Goal: Task Accomplishment & Management: Manage account settings

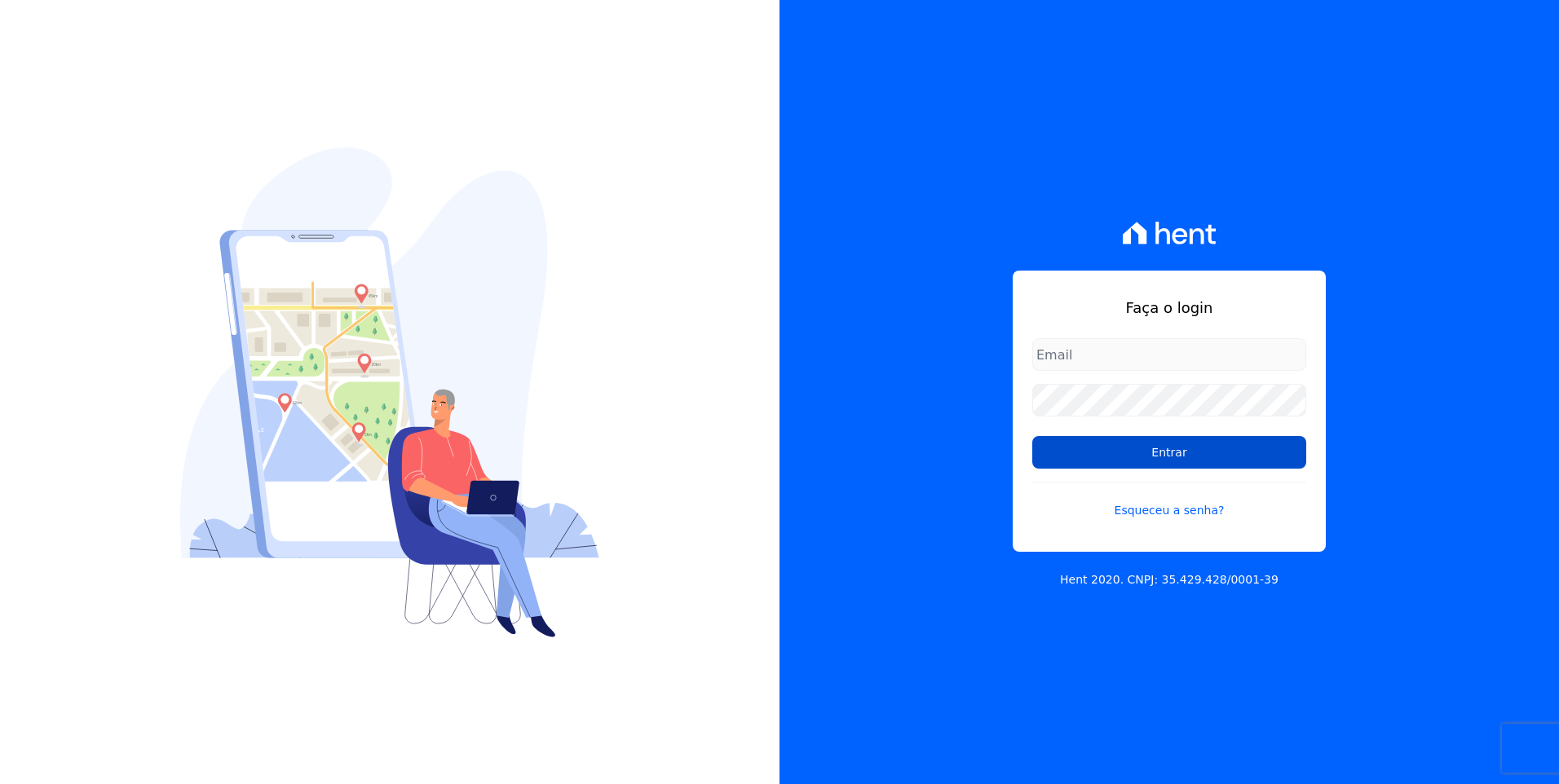
type input "[EMAIL_ADDRESS][DOMAIN_NAME]"
click at [1216, 459] on input "Entrar" at bounding box center [1169, 453] width 274 height 33
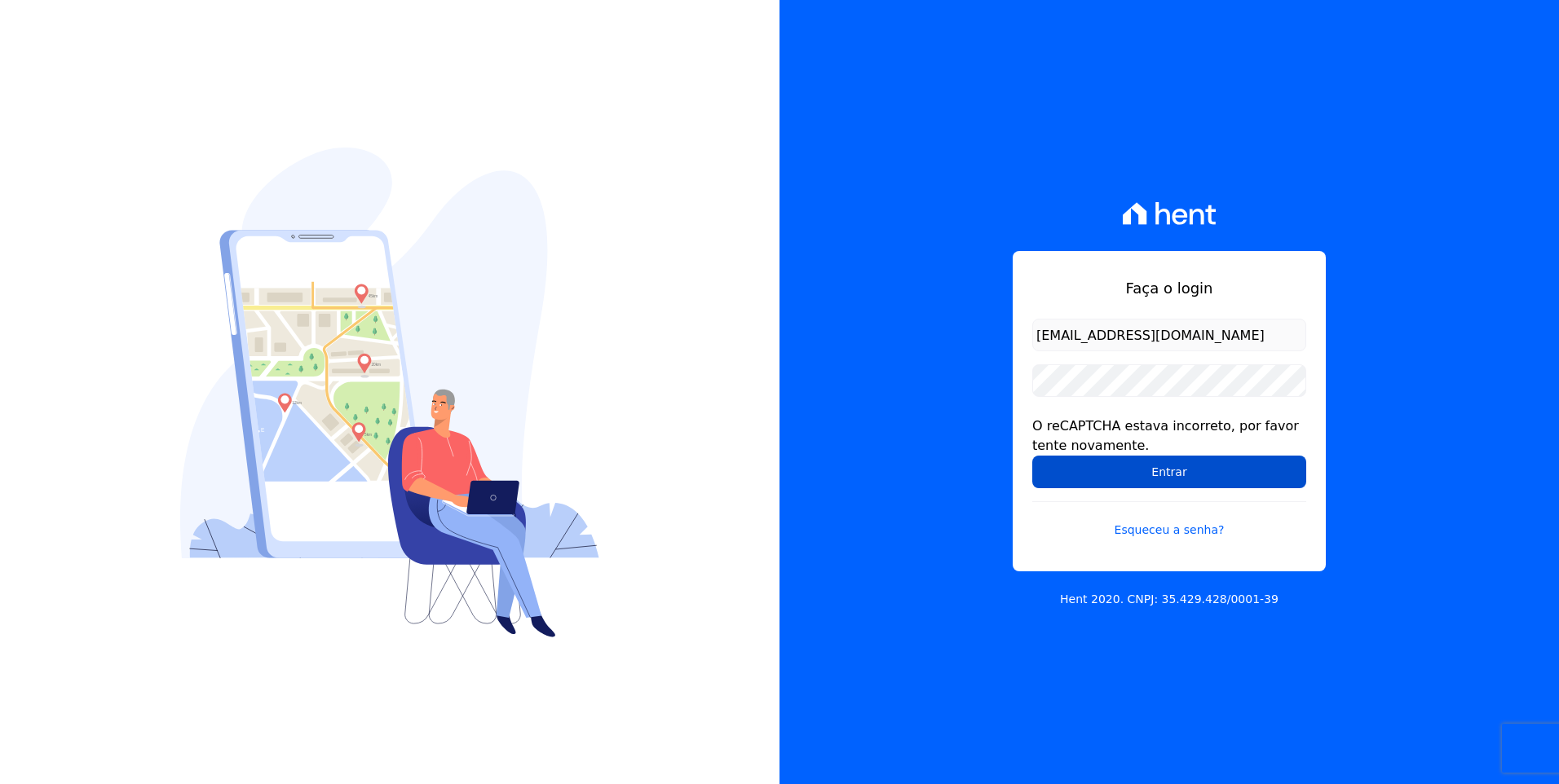
click at [1222, 487] on input "Entrar" at bounding box center [1169, 472] width 274 height 33
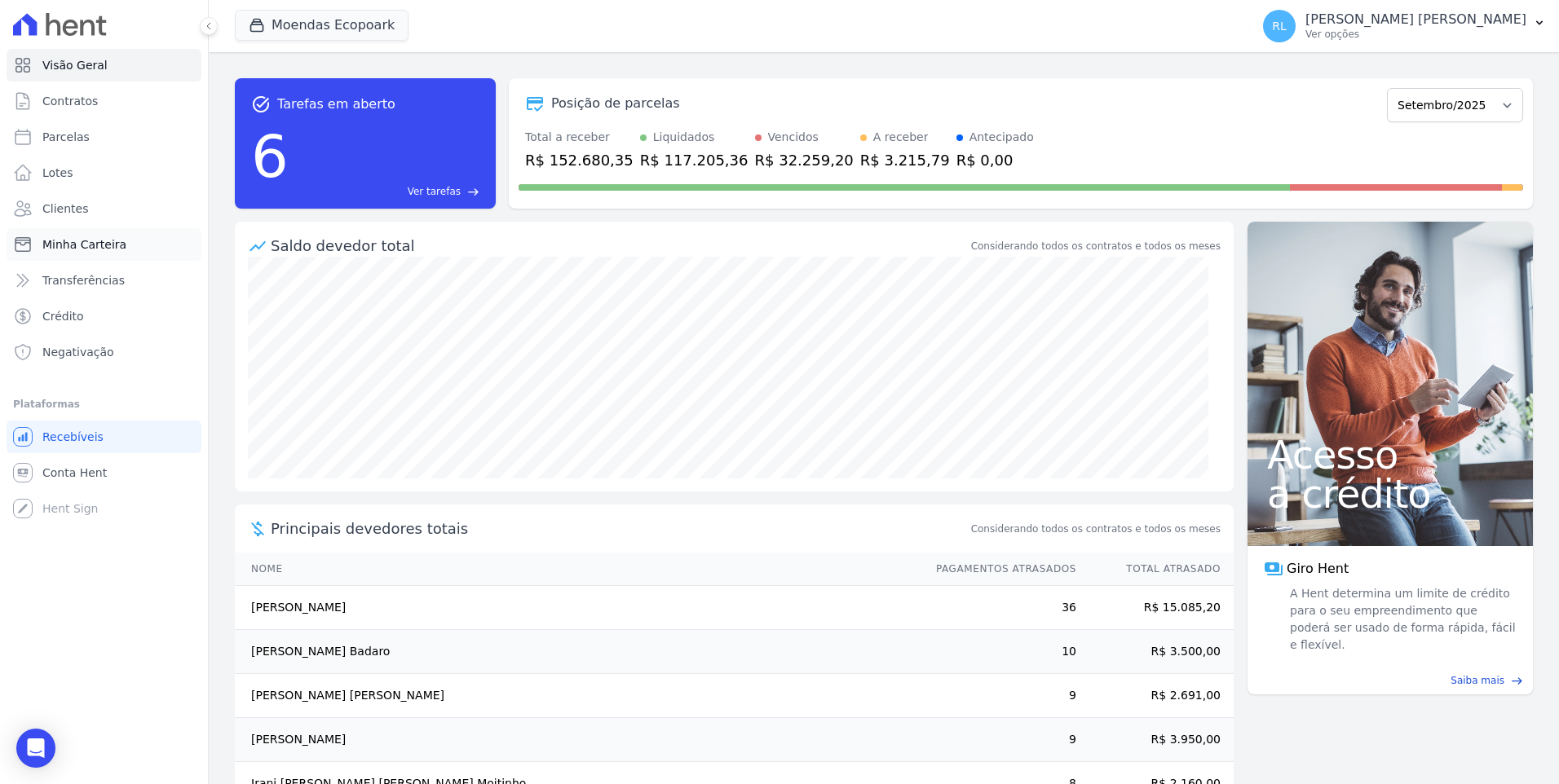
click at [79, 249] on span "Minha Carteira" at bounding box center [84, 244] width 84 height 17
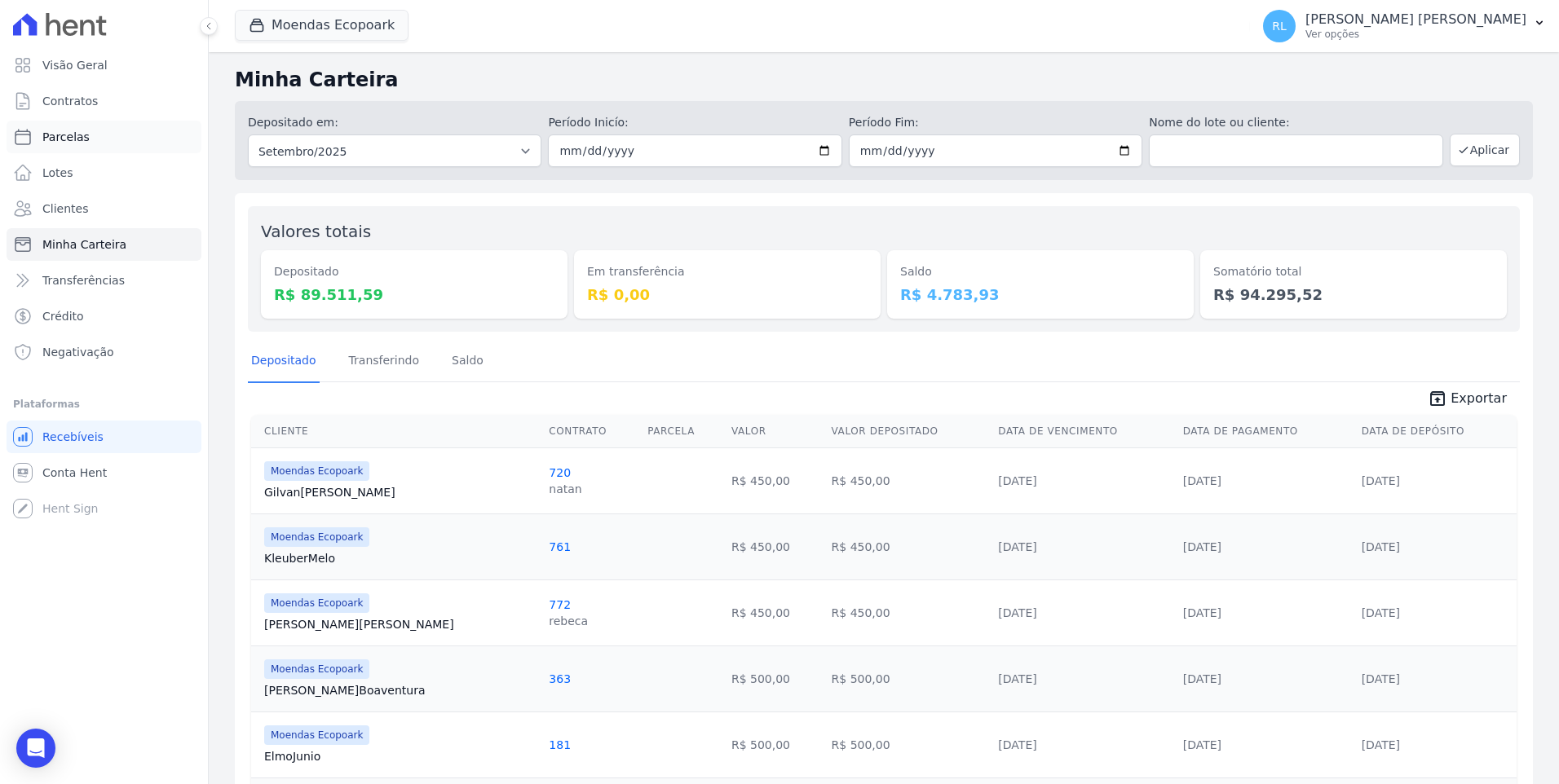
click at [86, 130] on link "Parcelas" at bounding box center [104, 137] width 195 height 33
select select
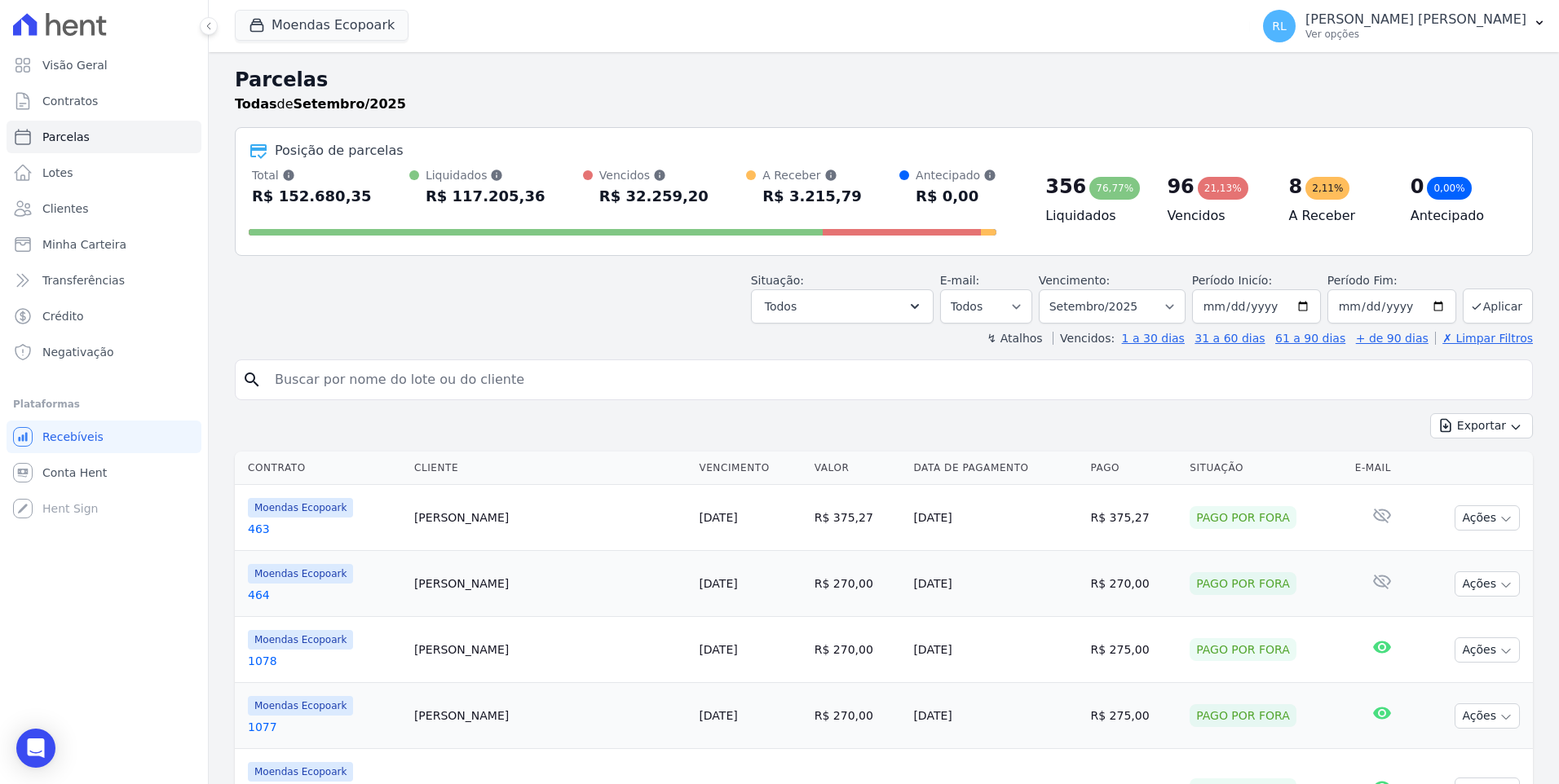
click at [312, 377] on input "search" at bounding box center [896, 380] width 1261 height 33
type input "217"
select select
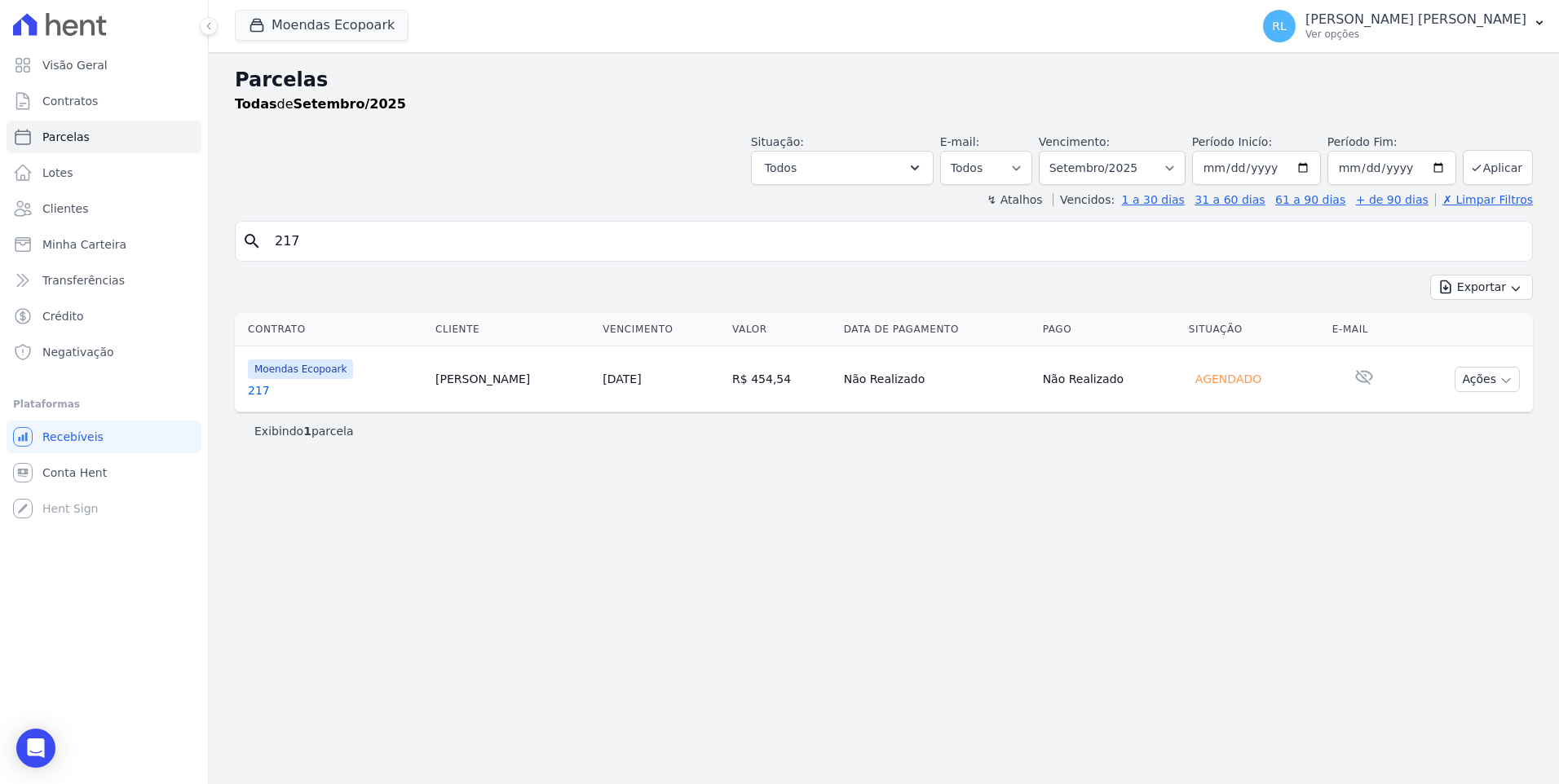
click at [274, 382] on div "Moendas Ecopoark 217" at bounding box center [335, 379] width 175 height 39
click at [250, 389] on link "217" at bounding box center [335, 390] width 175 height 17
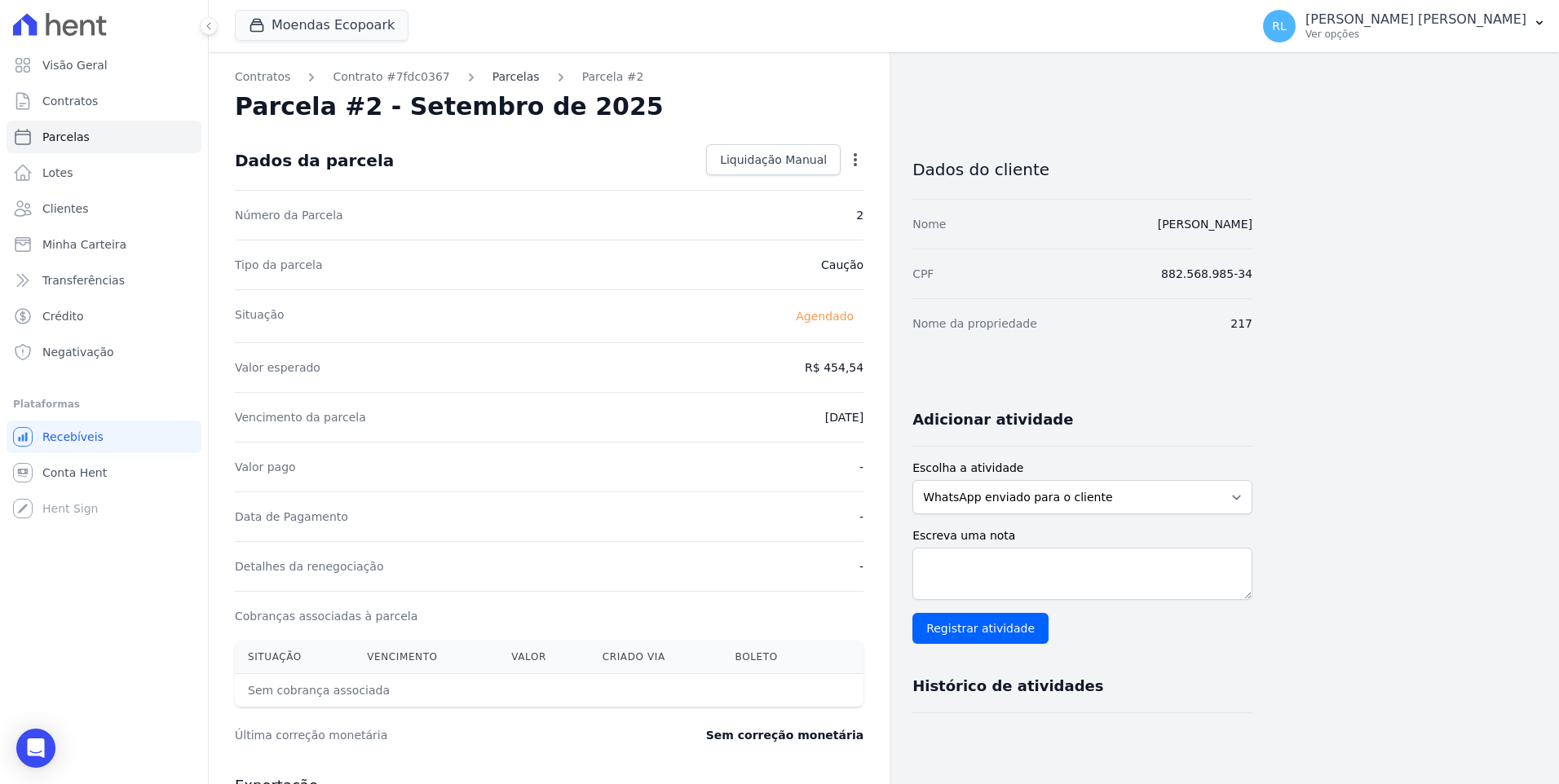
click at [492, 78] on link "Parcelas" at bounding box center [516, 77] width 47 height 17
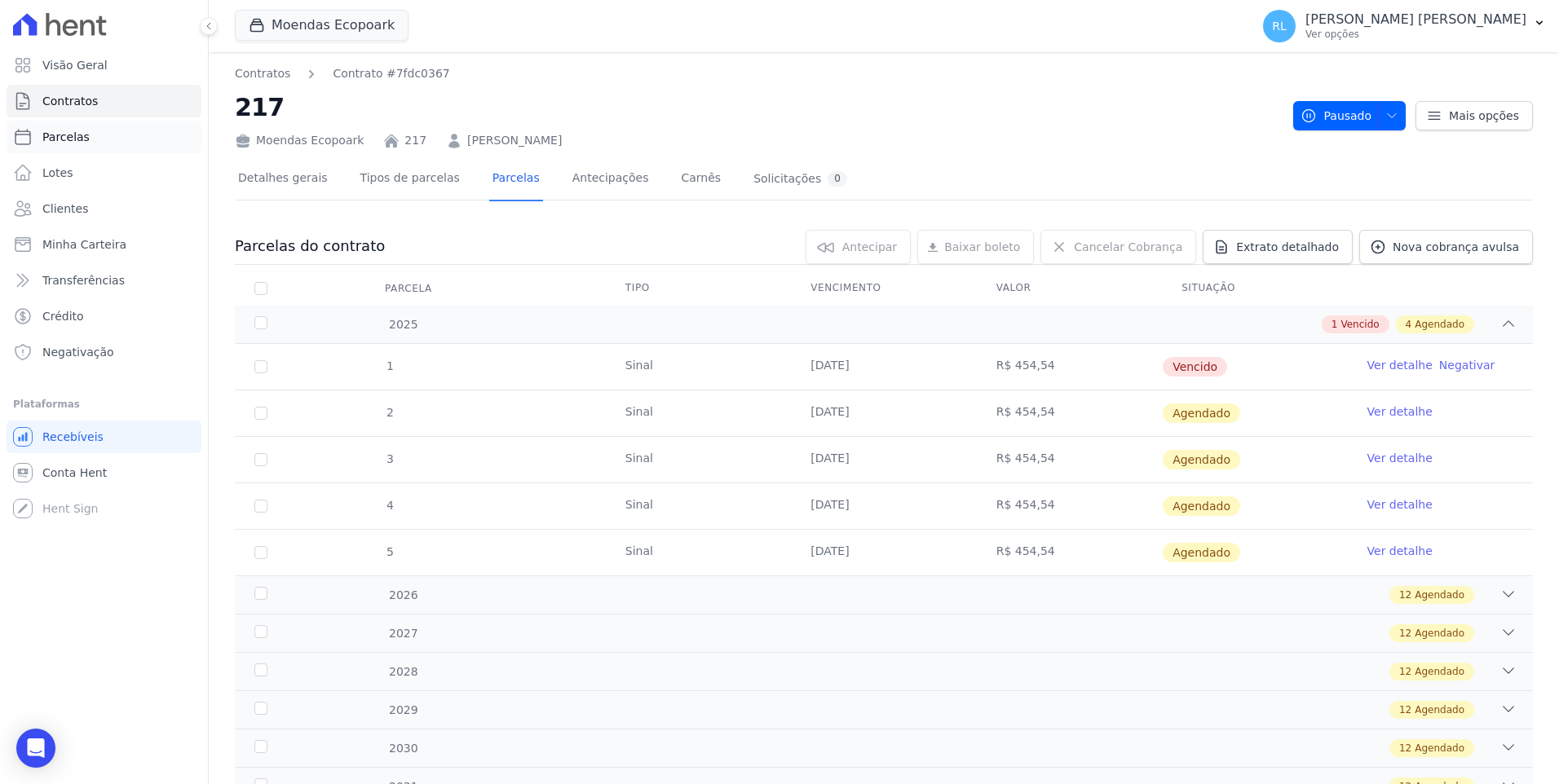
click at [92, 128] on link "Parcelas" at bounding box center [104, 137] width 195 height 33
select select
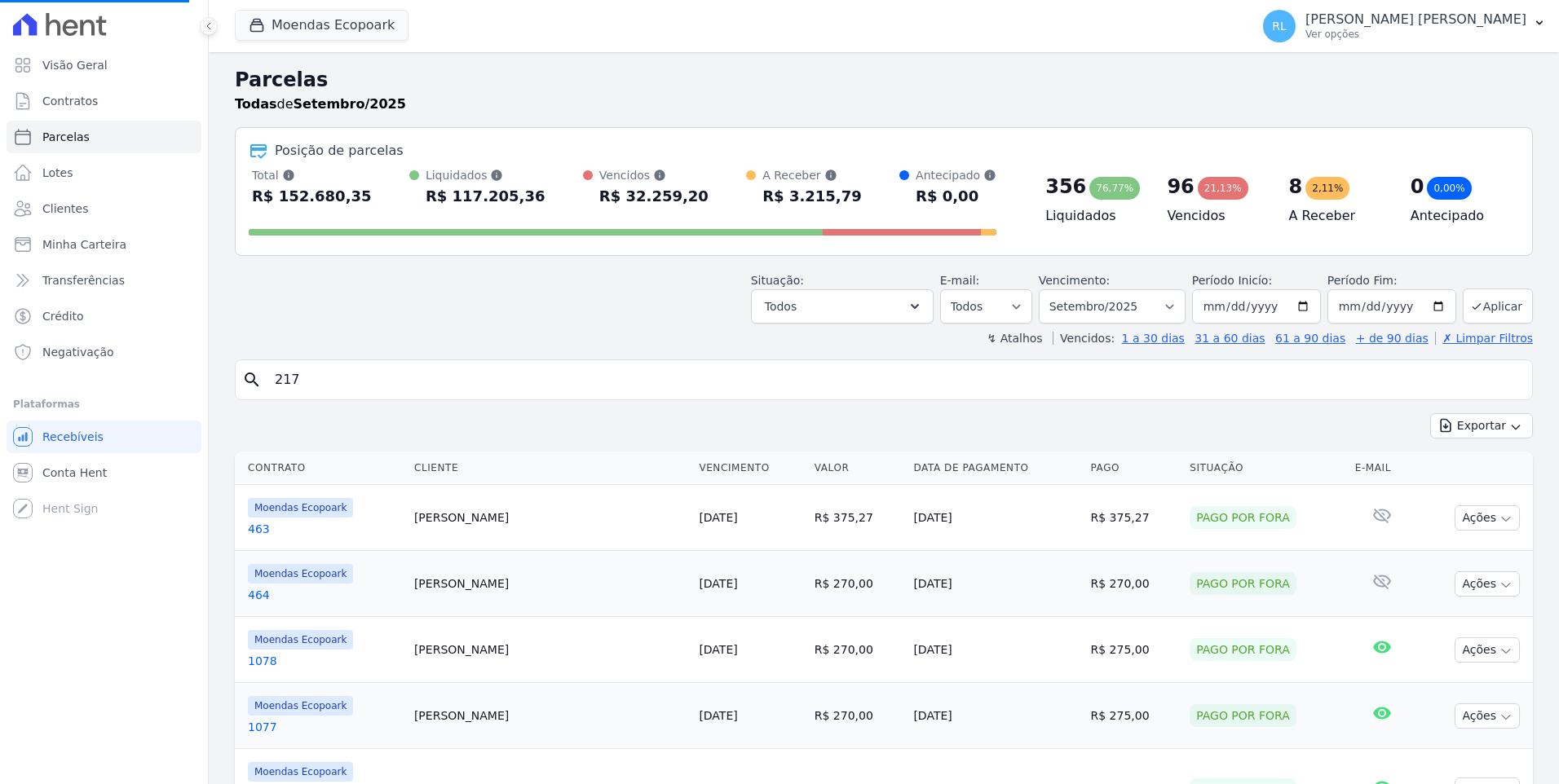
select select
click at [353, 386] on input "search" at bounding box center [896, 380] width 1261 height 33
type input "217"
select select
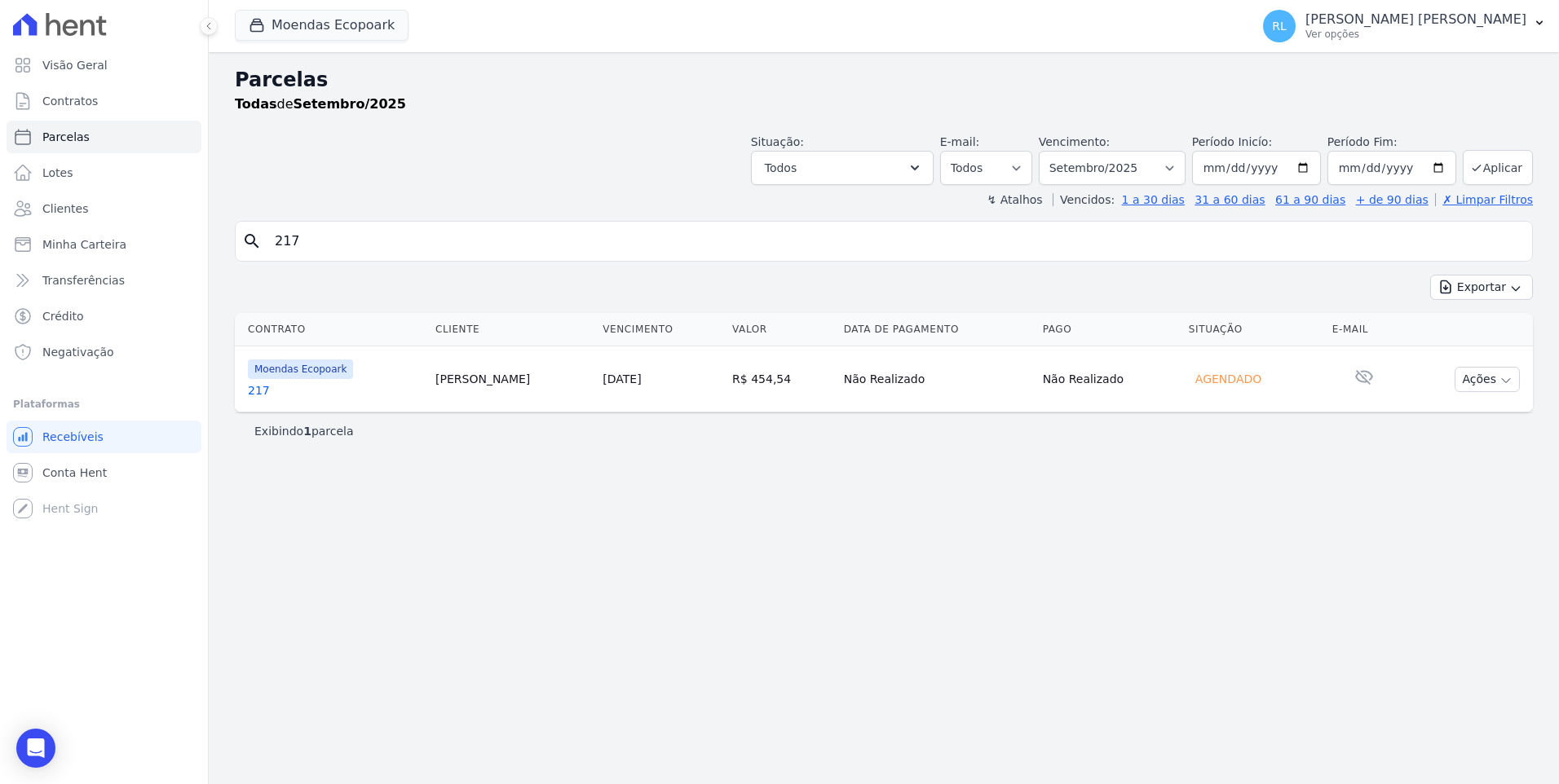
click at [237, 393] on td "Moendas Ecopoark 217" at bounding box center [331, 380] width 194 height 66
click at [259, 389] on link "217" at bounding box center [335, 390] width 175 height 17
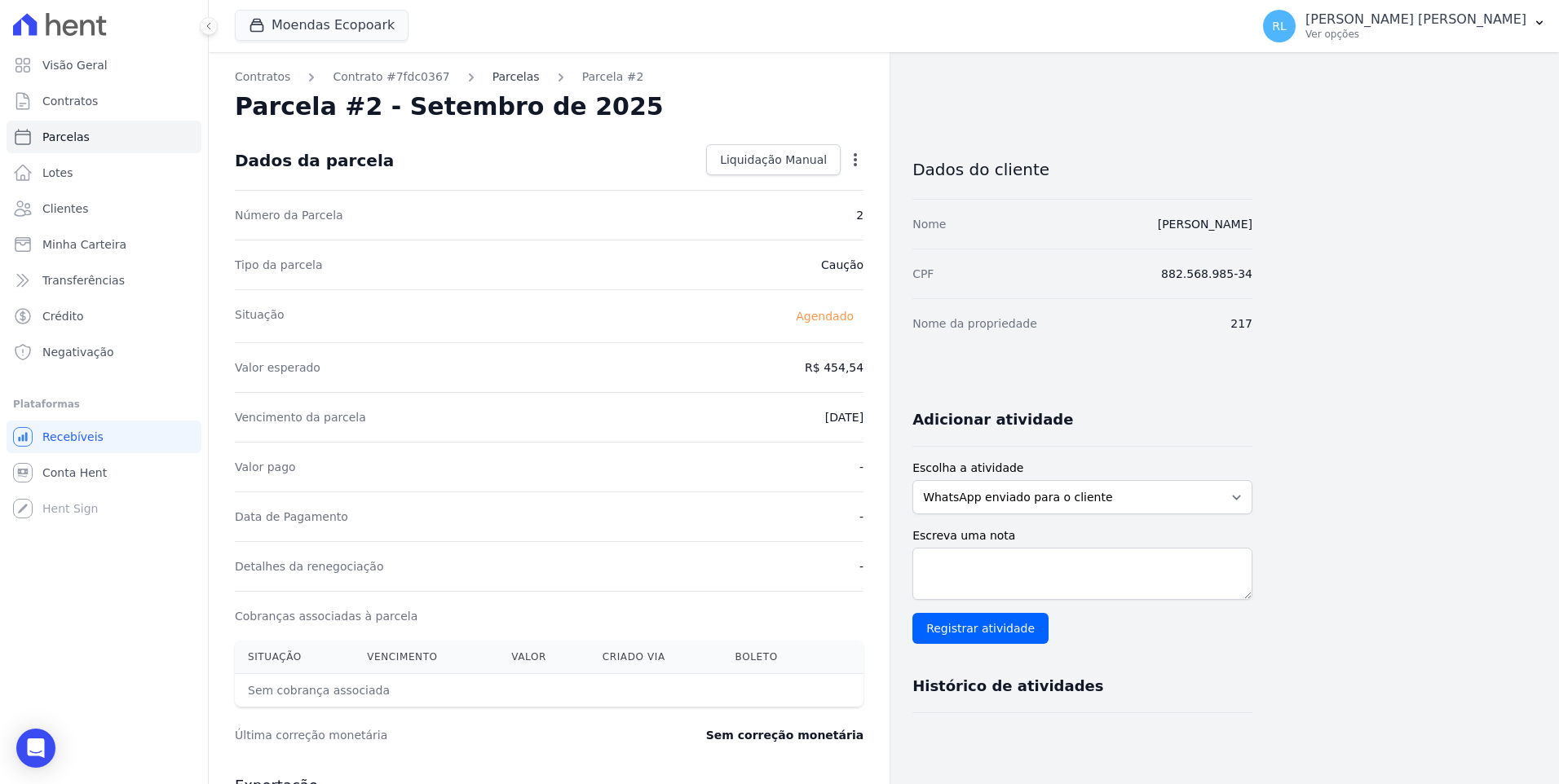
click at [496, 78] on link "Parcelas" at bounding box center [516, 77] width 47 height 17
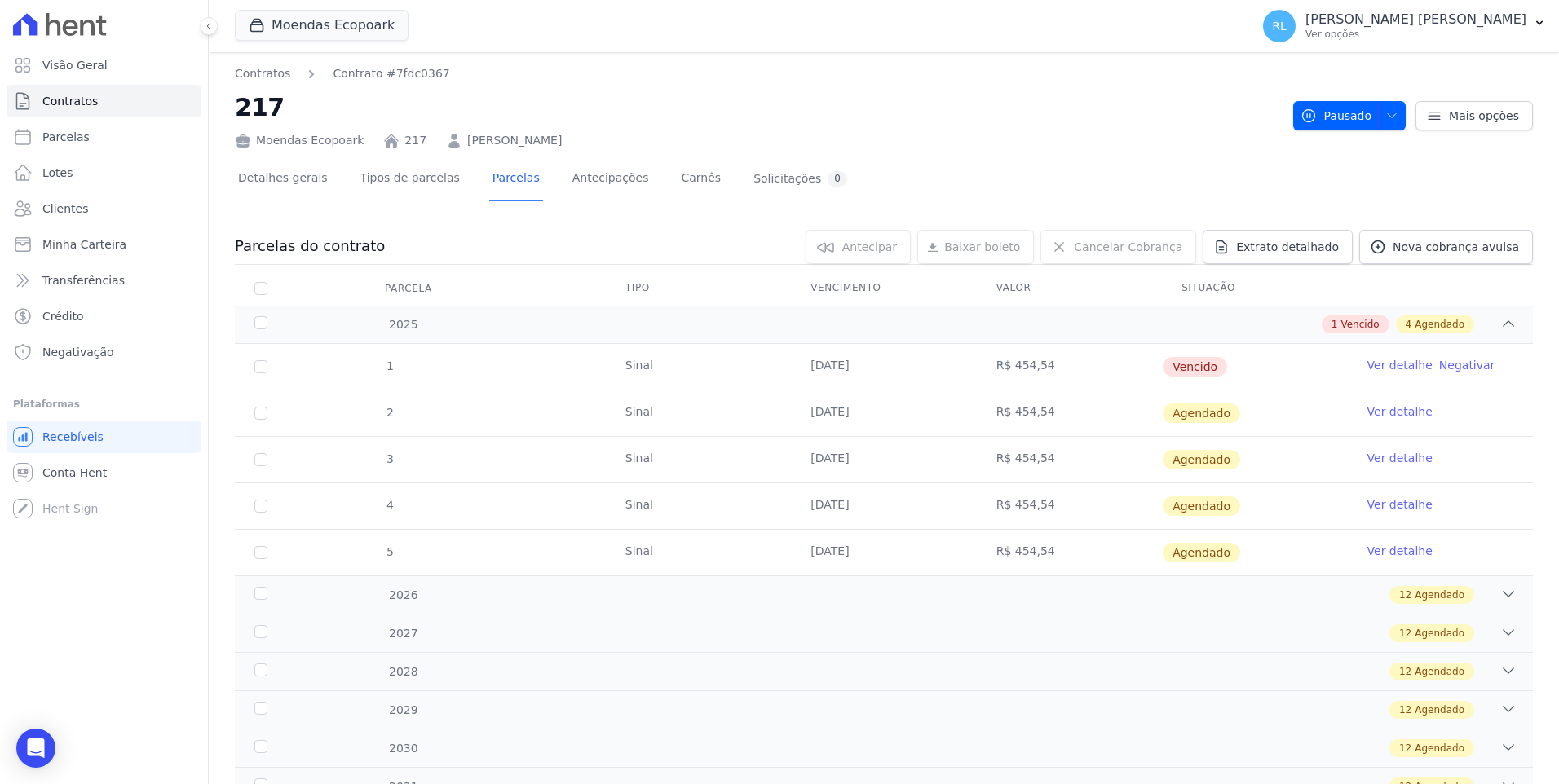
click at [1384, 360] on link "Ver detalhe" at bounding box center [1400, 365] width 65 height 17
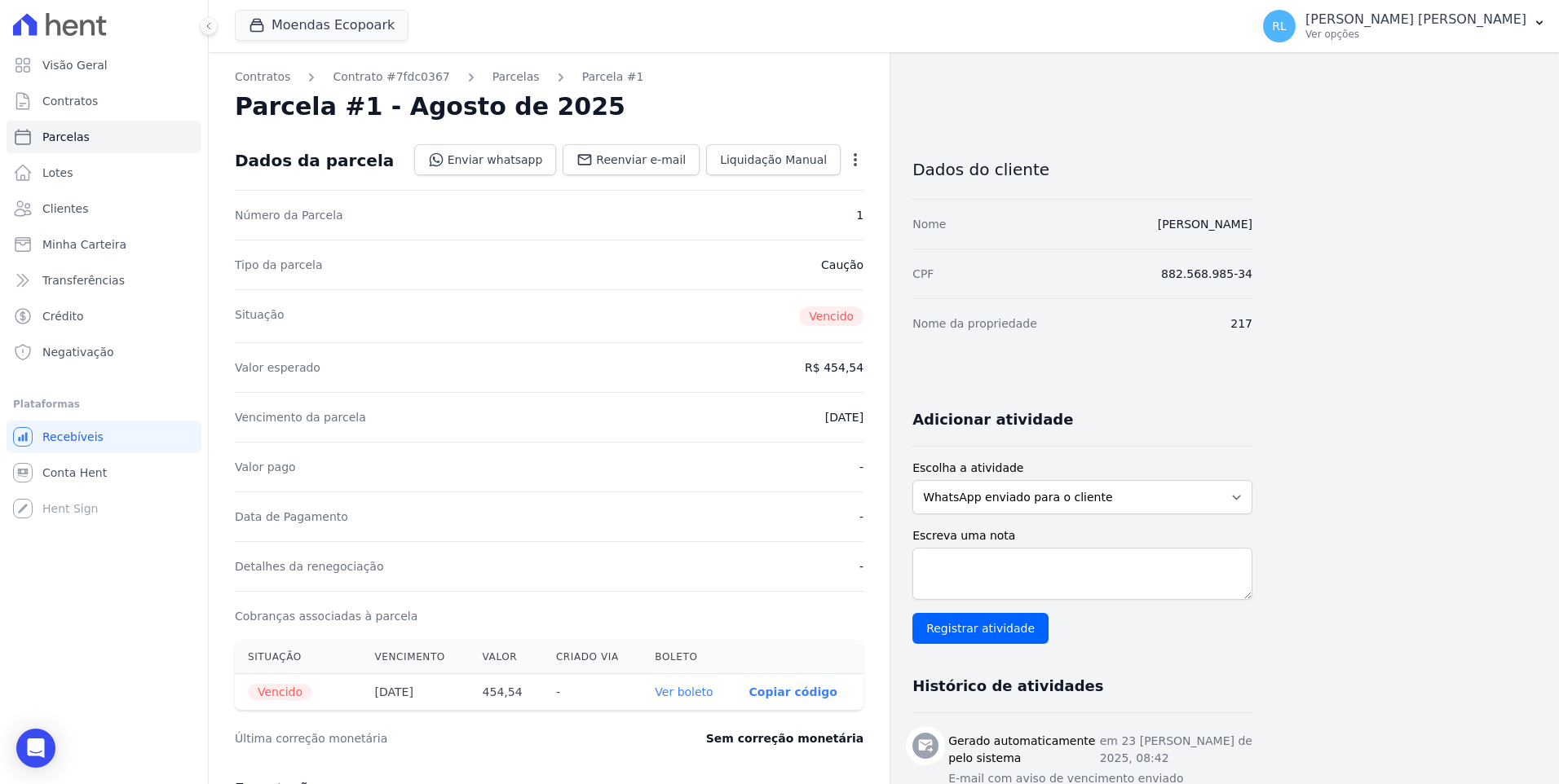
click at [852, 162] on icon "button" at bounding box center [855, 159] width 17 height 17
click at [776, 206] on link "Cancelar Cobrança" at bounding box center [785, 211] width 143 height 30
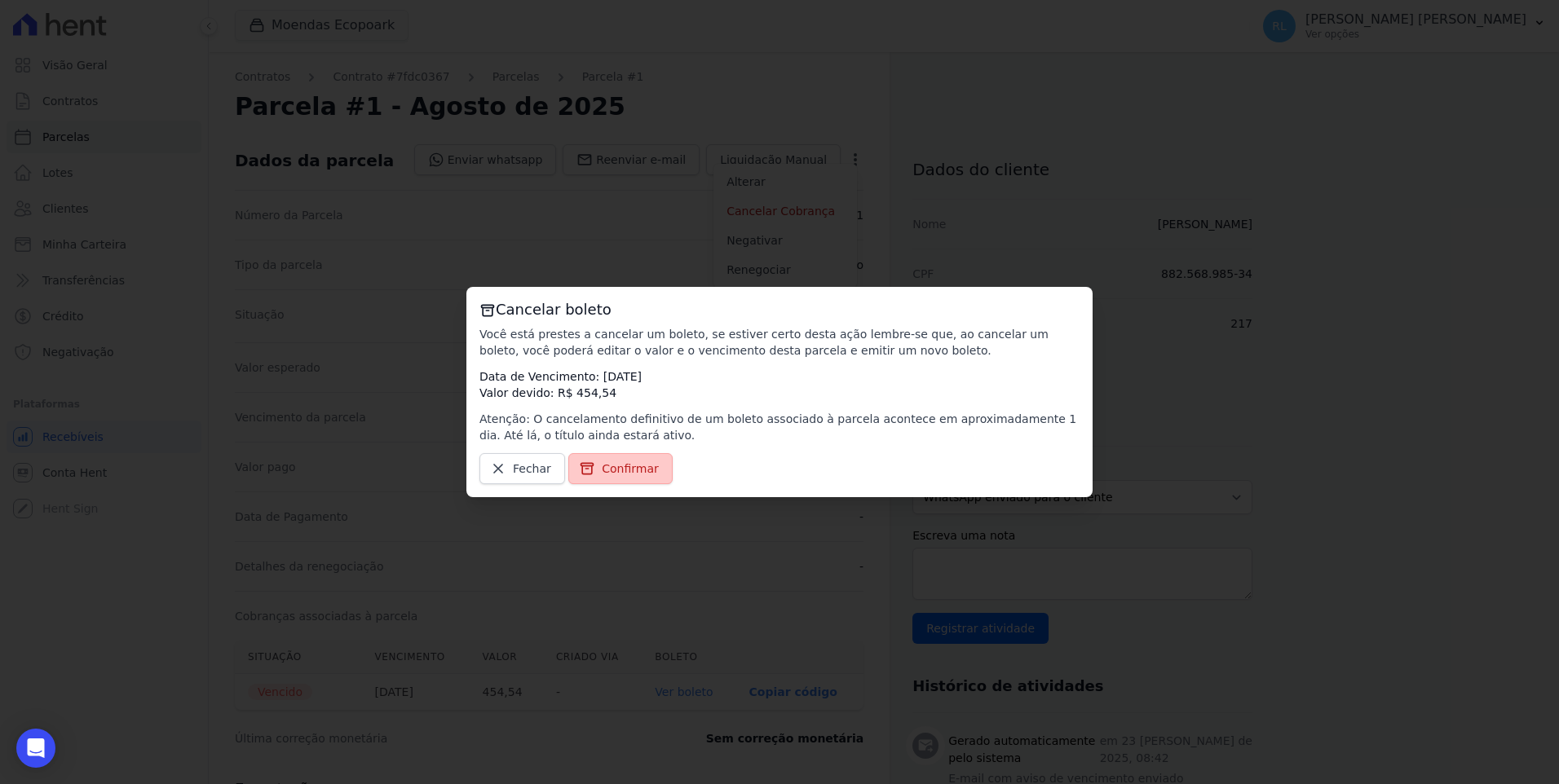
click at [632, 475] on span "Confirmar" at bounding box center [630, 468] width 57 height 17
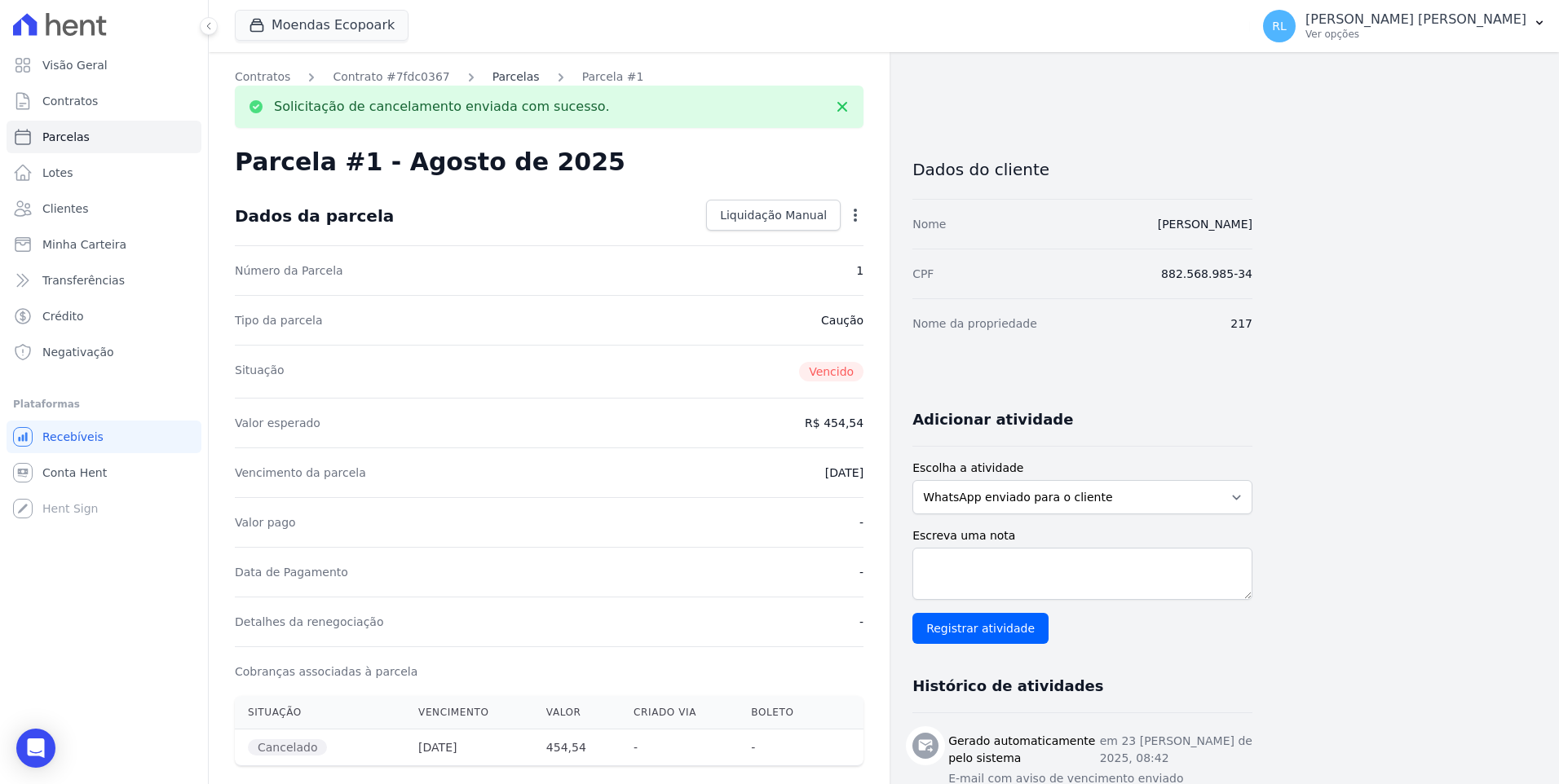
click at [493, 82] on link "Parcelas" at bounding box center [516, 77] width 47 height 17
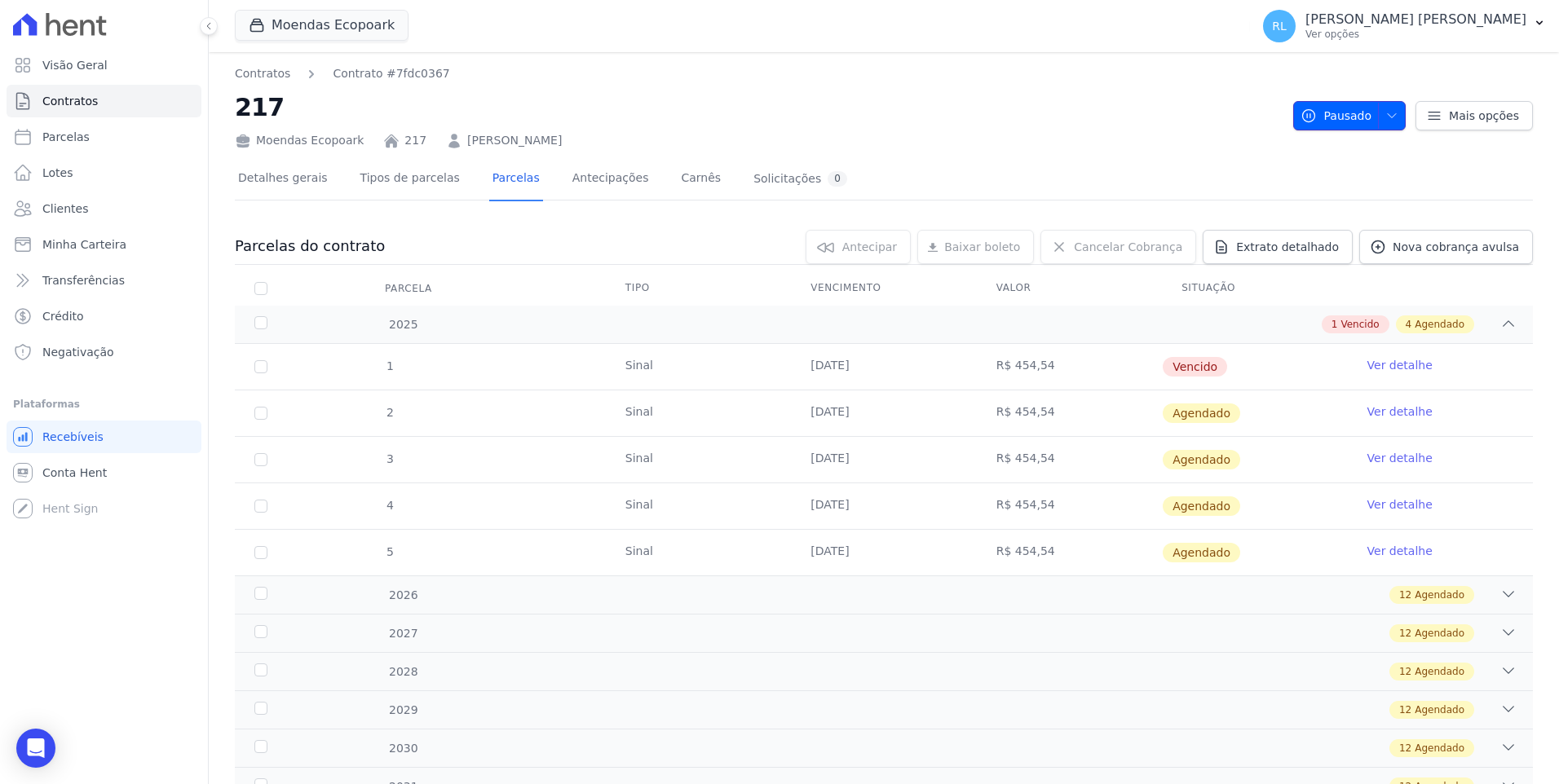
click at [1385, 115] on icon "button" at bounding box center [1391, 116] width 13 height 13
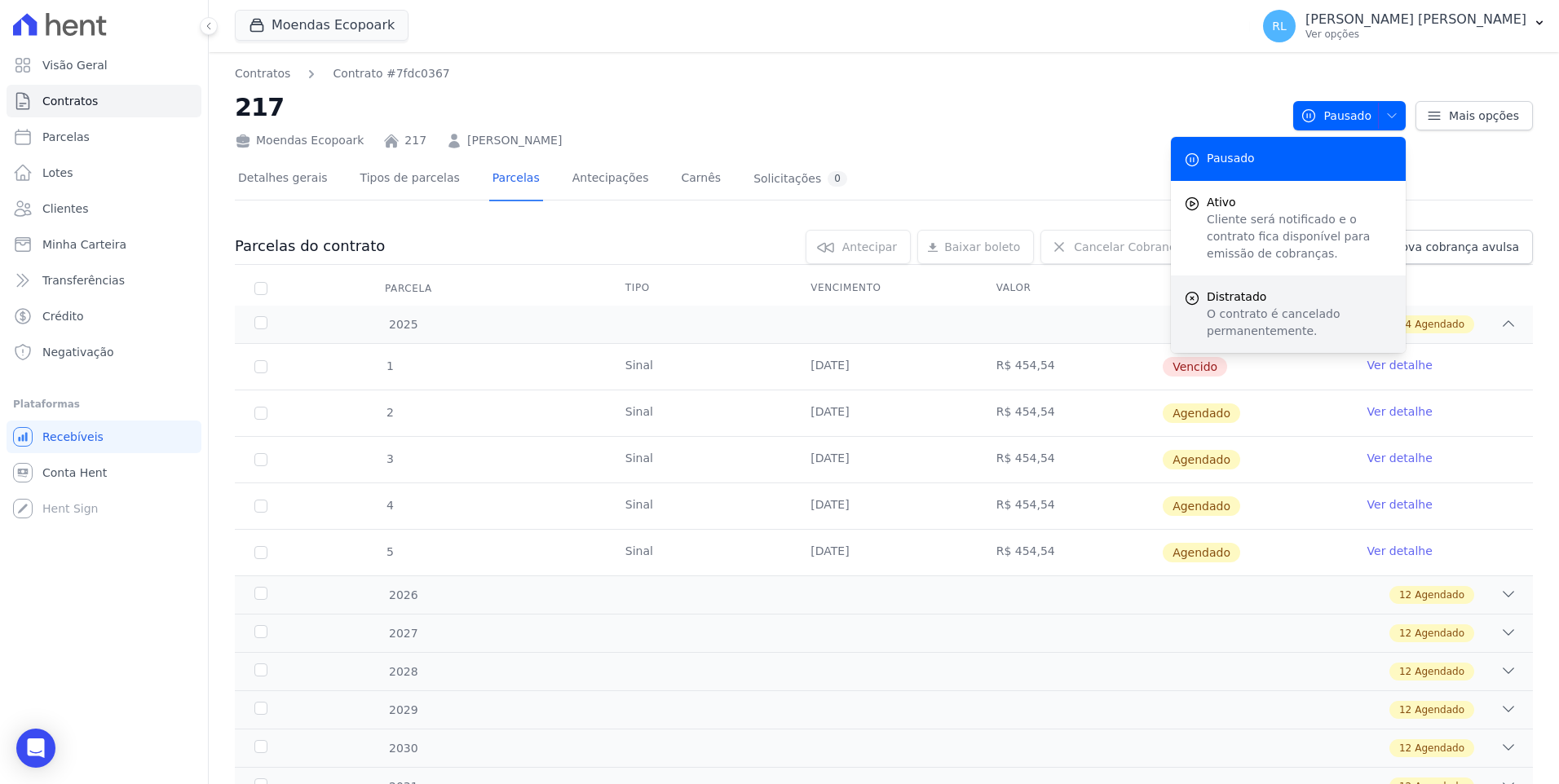
click at [1228, 309] on p "O contrato é cancelado permanentemente." at bounding box center [1300, 322] width 186 height 34
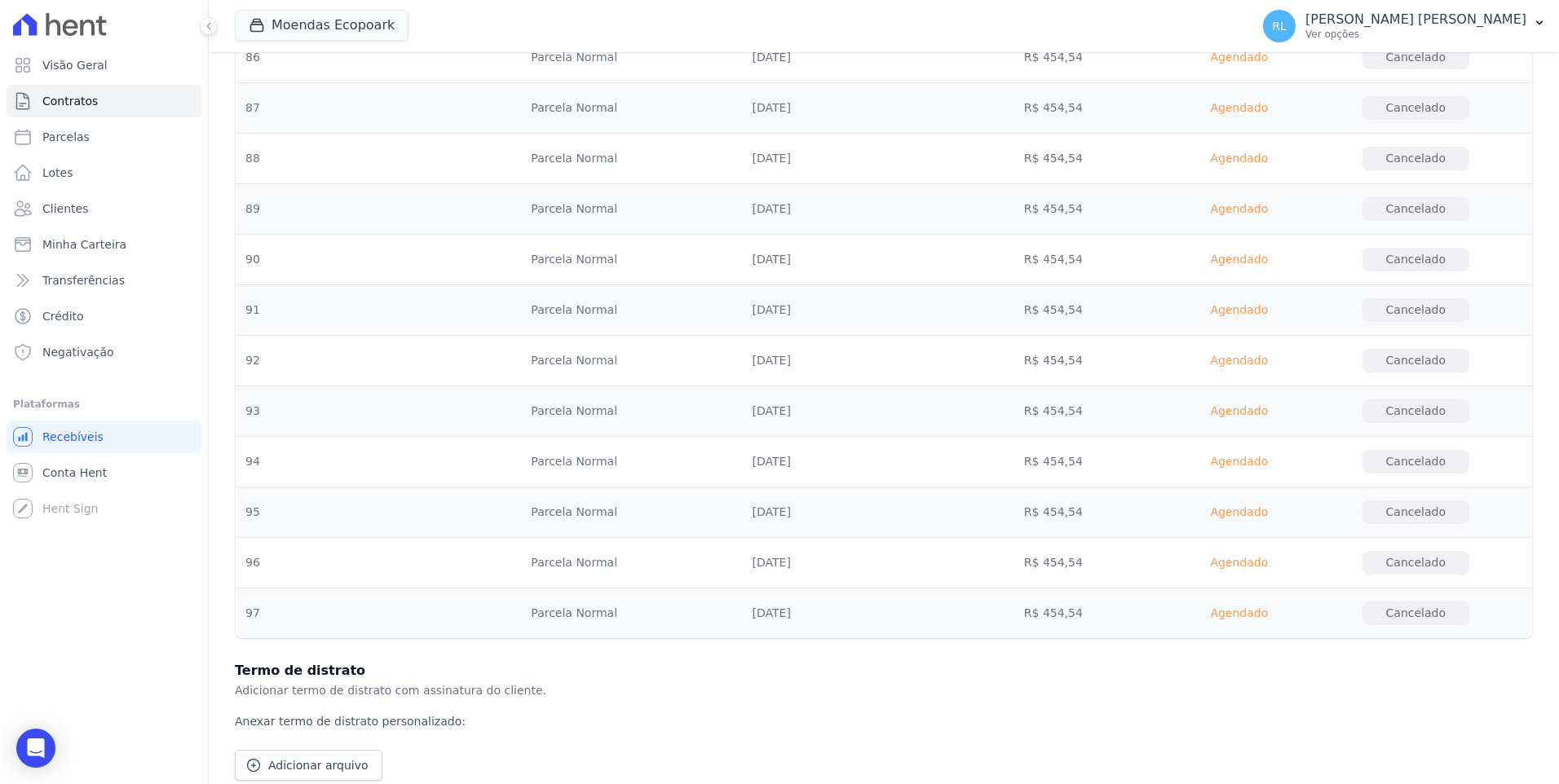
scroll to position [5544, 0]
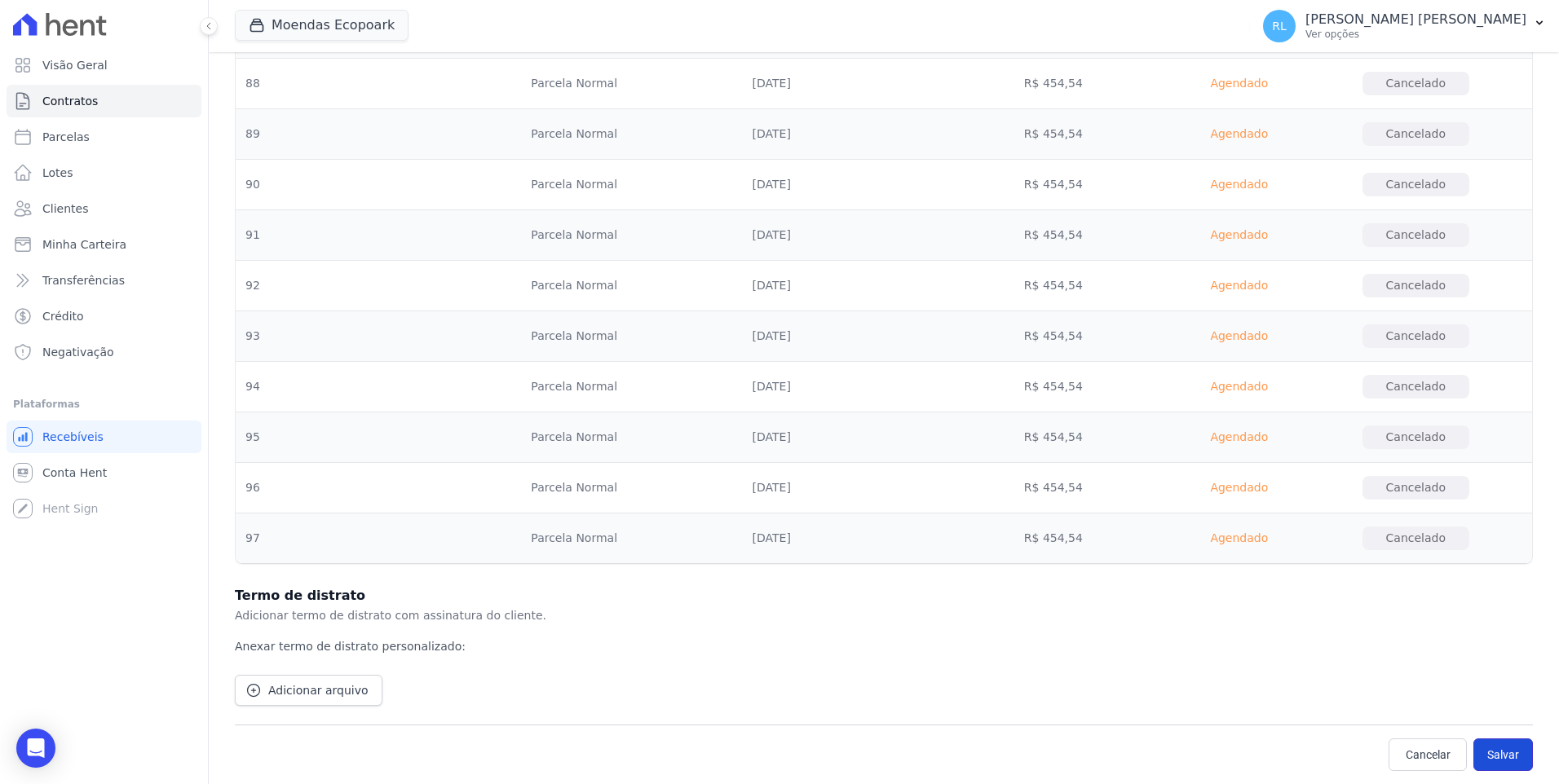
click at [1496, 767] on button "Salvar" at bounding box center [1503, 755] width 59 height 33
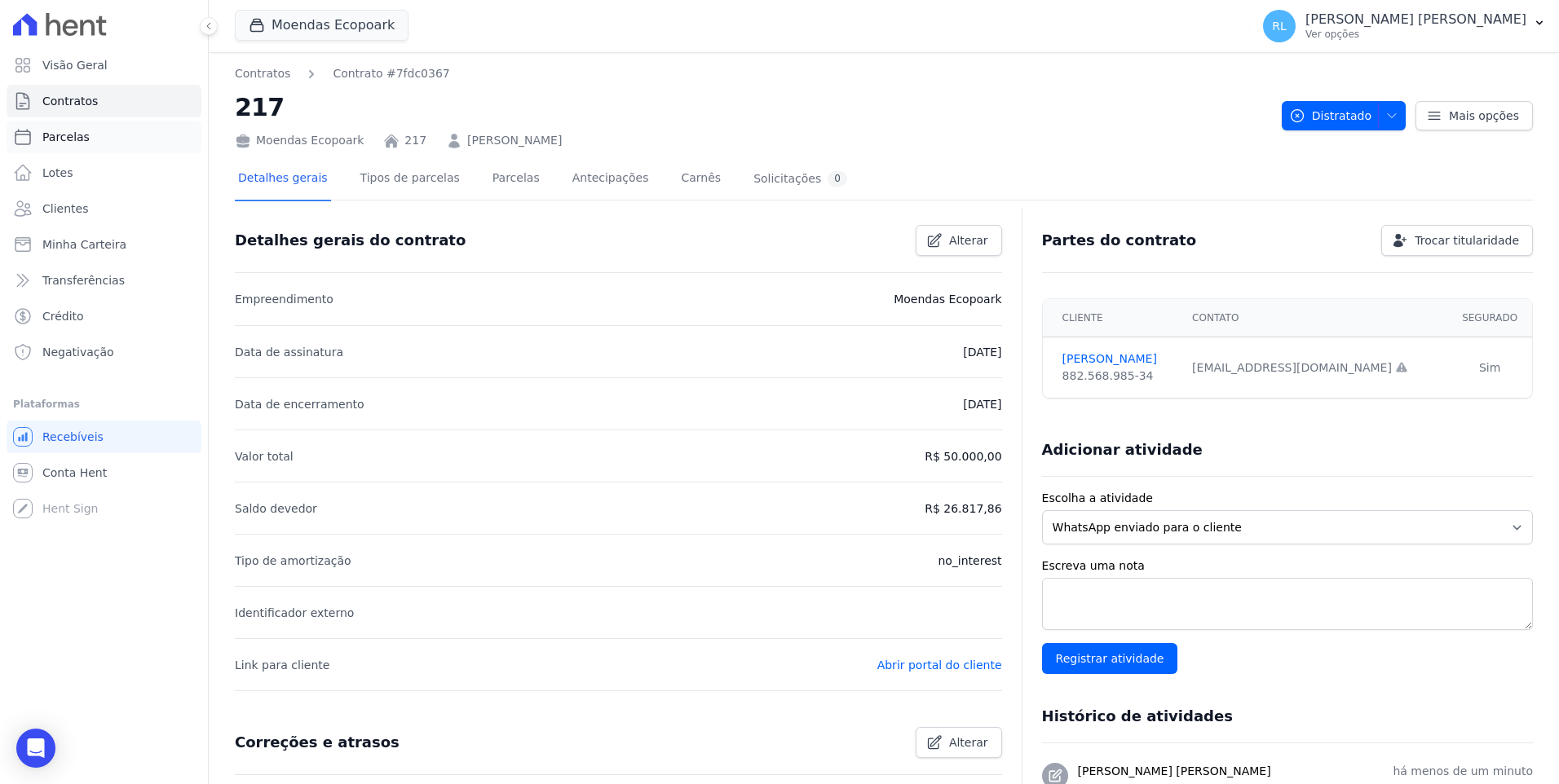
click at [89, 124] on link "Parcelas" at bounding box center [104, 137] width 195 height 33
select select
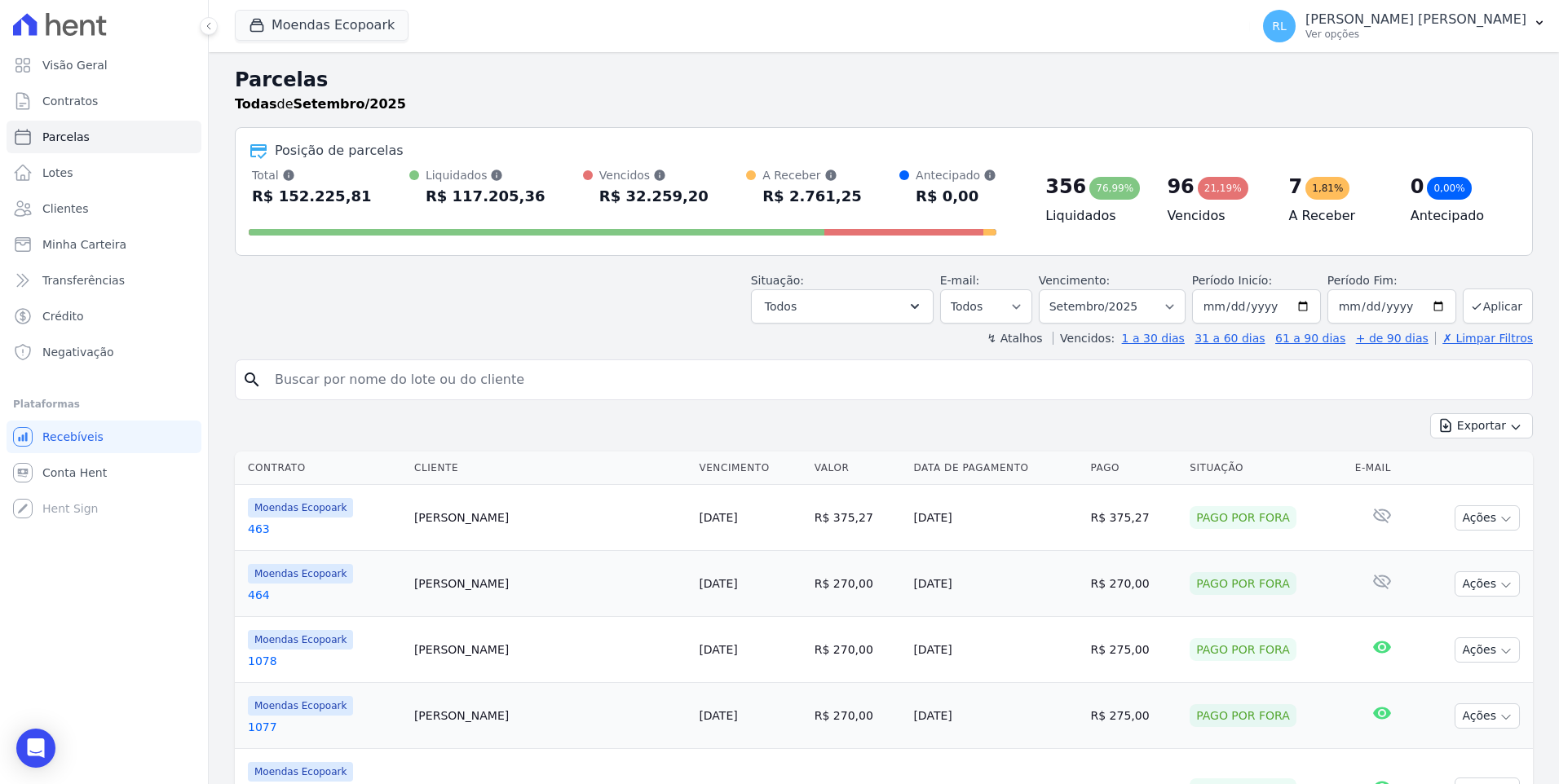
click at [370, 374] on input "search" at bounding box center [896, 380] width 1261 height 33
type input "[PERSON_NAME]"
select select
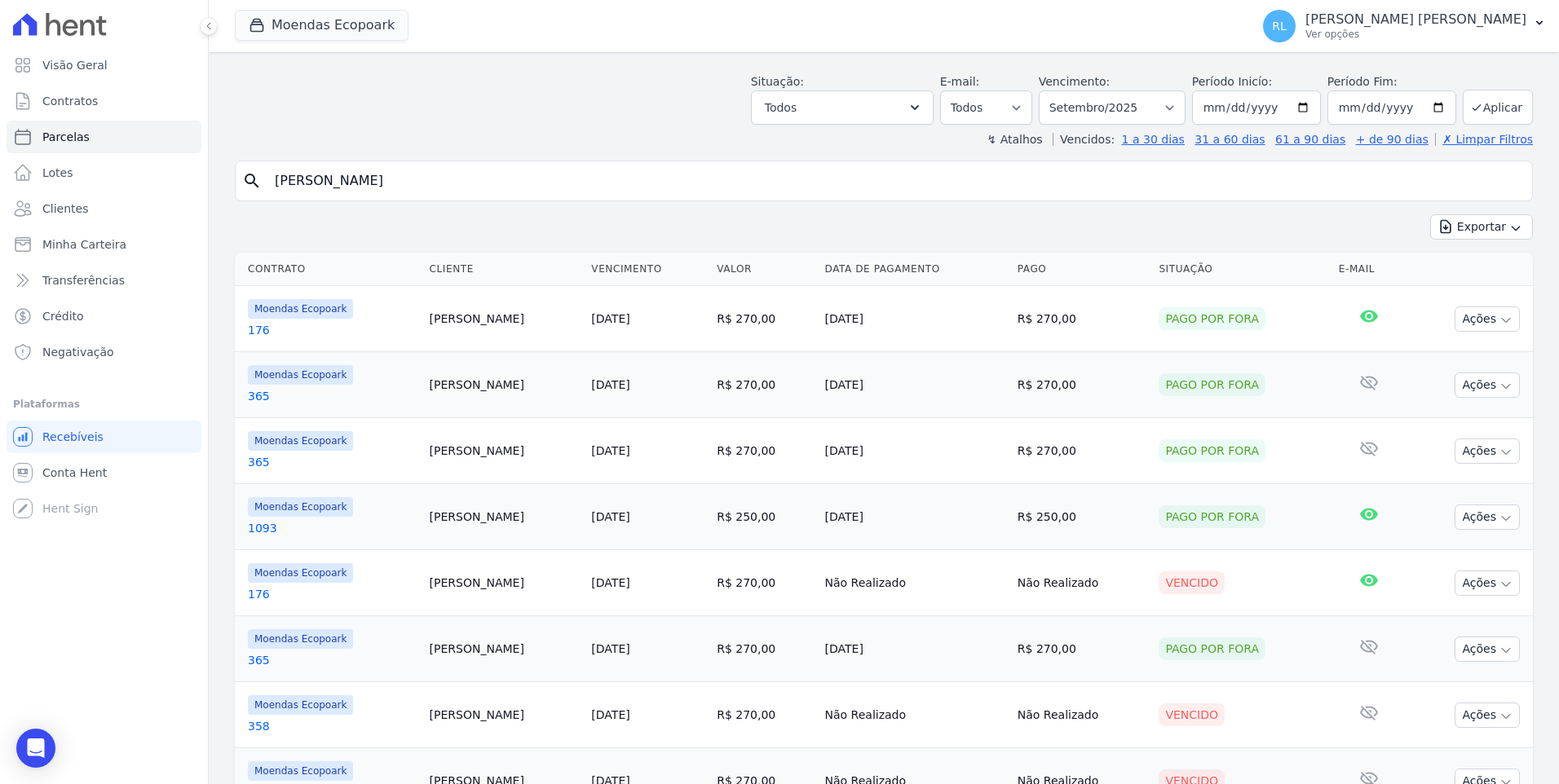
scroll to position [206, 0]
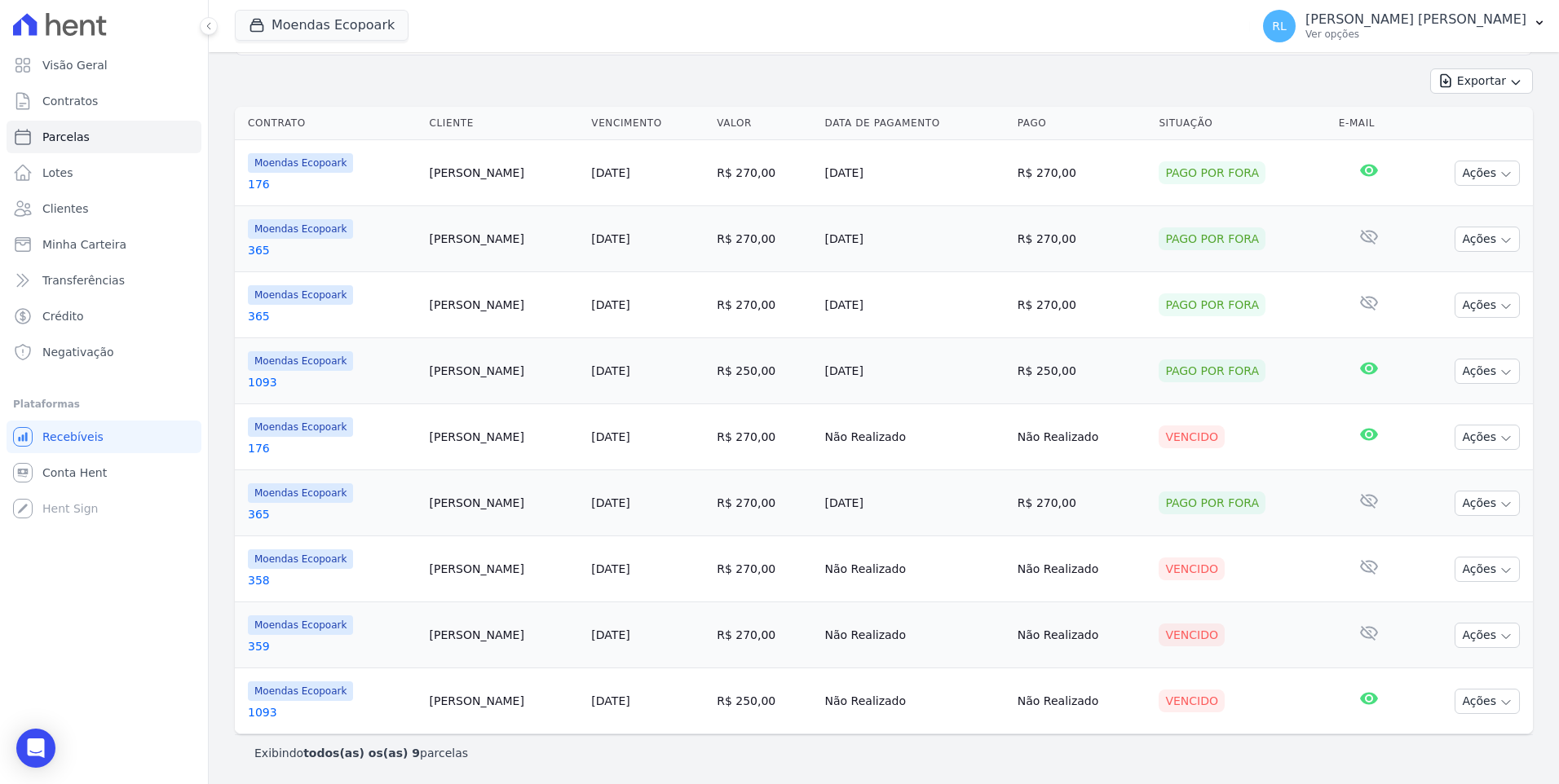
click at [262, 573] on link "358" at bounding box center [332, 580] width 169 height 17
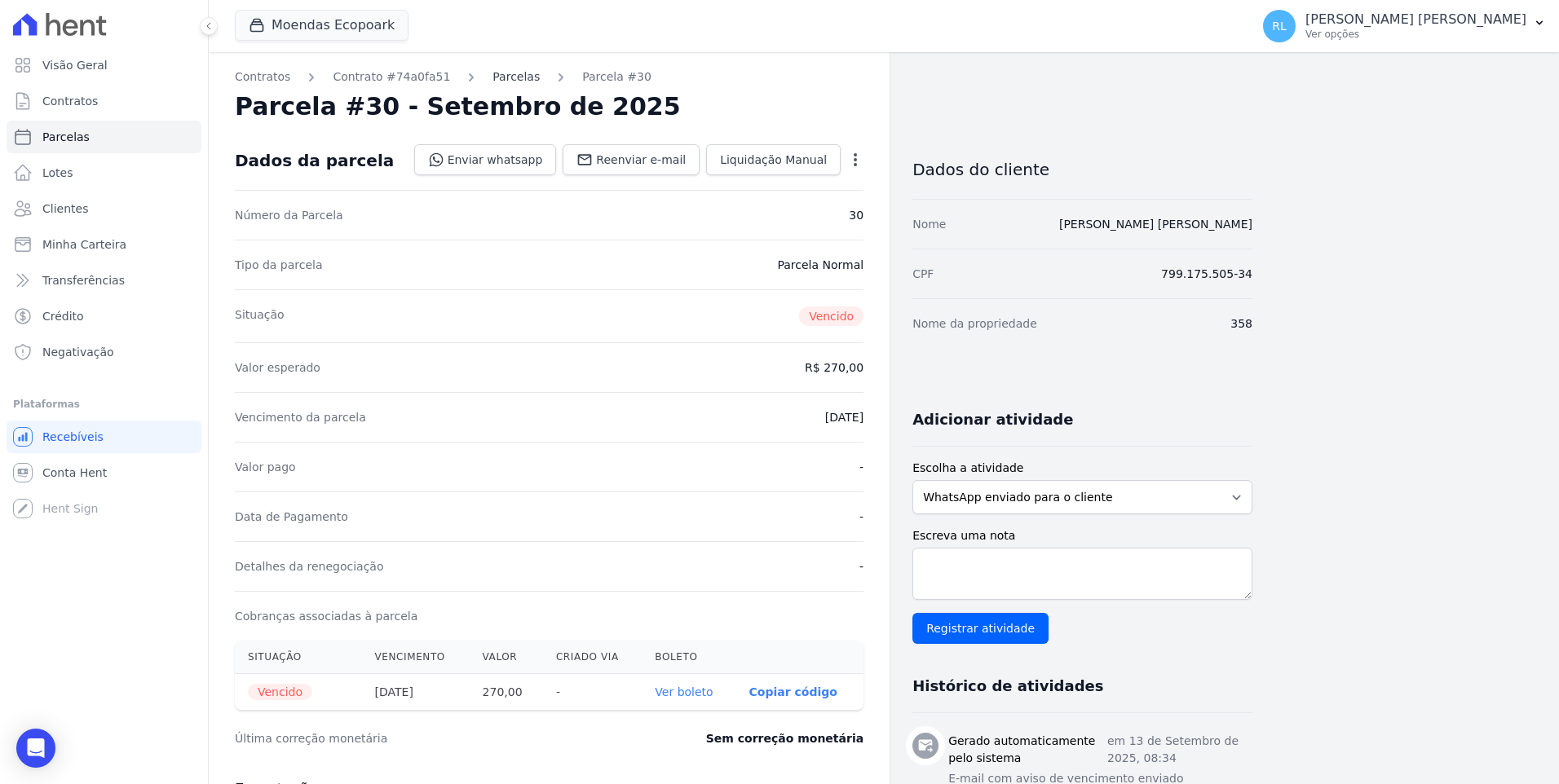
click at [492, 79] on link "Parcelas" at bounding box center [516, 77] width 47 height 17
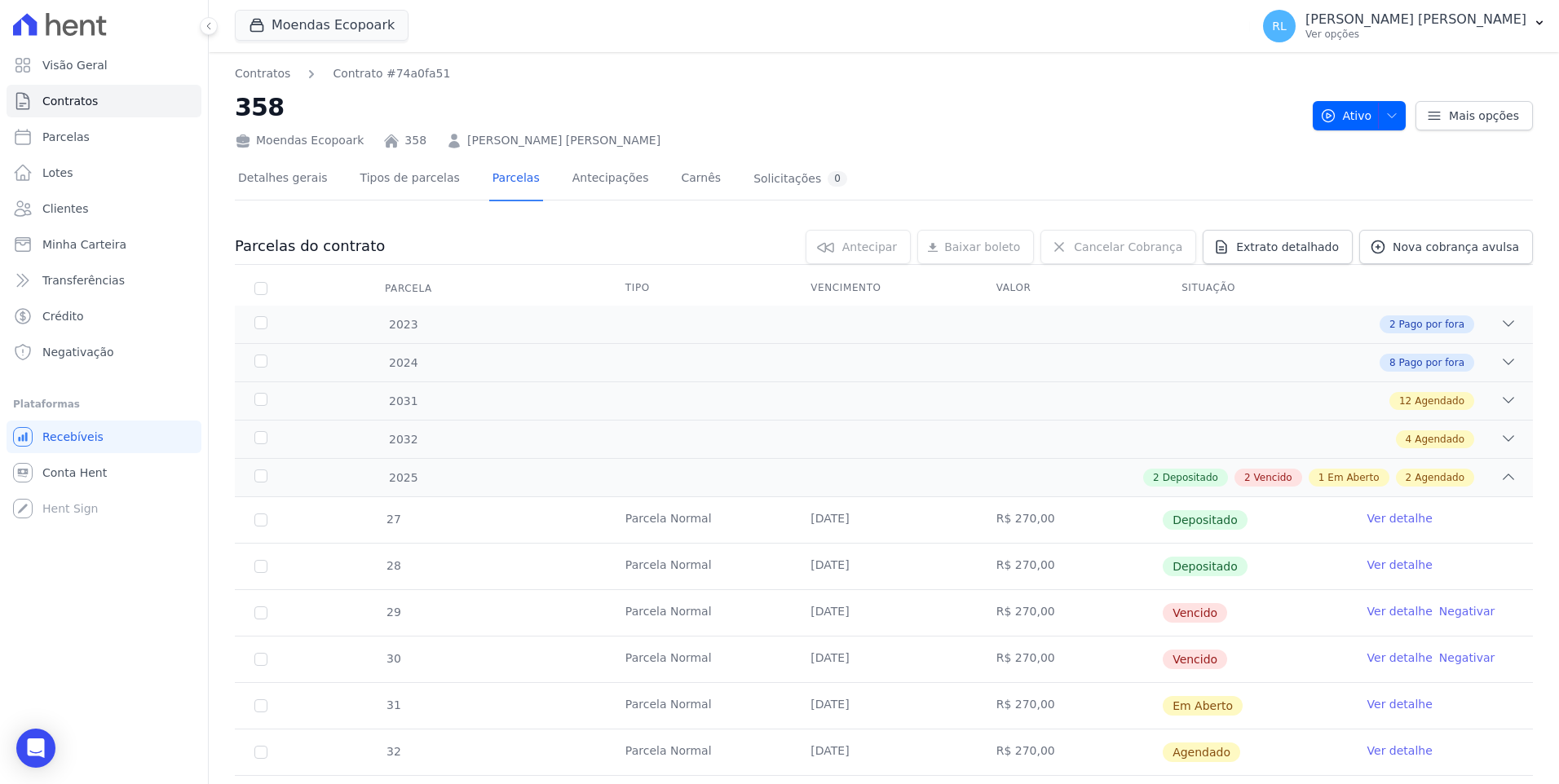
click at [1376, 608] on link "Ver detalhe" at bounding box center [1400, 611] width 65 height 17
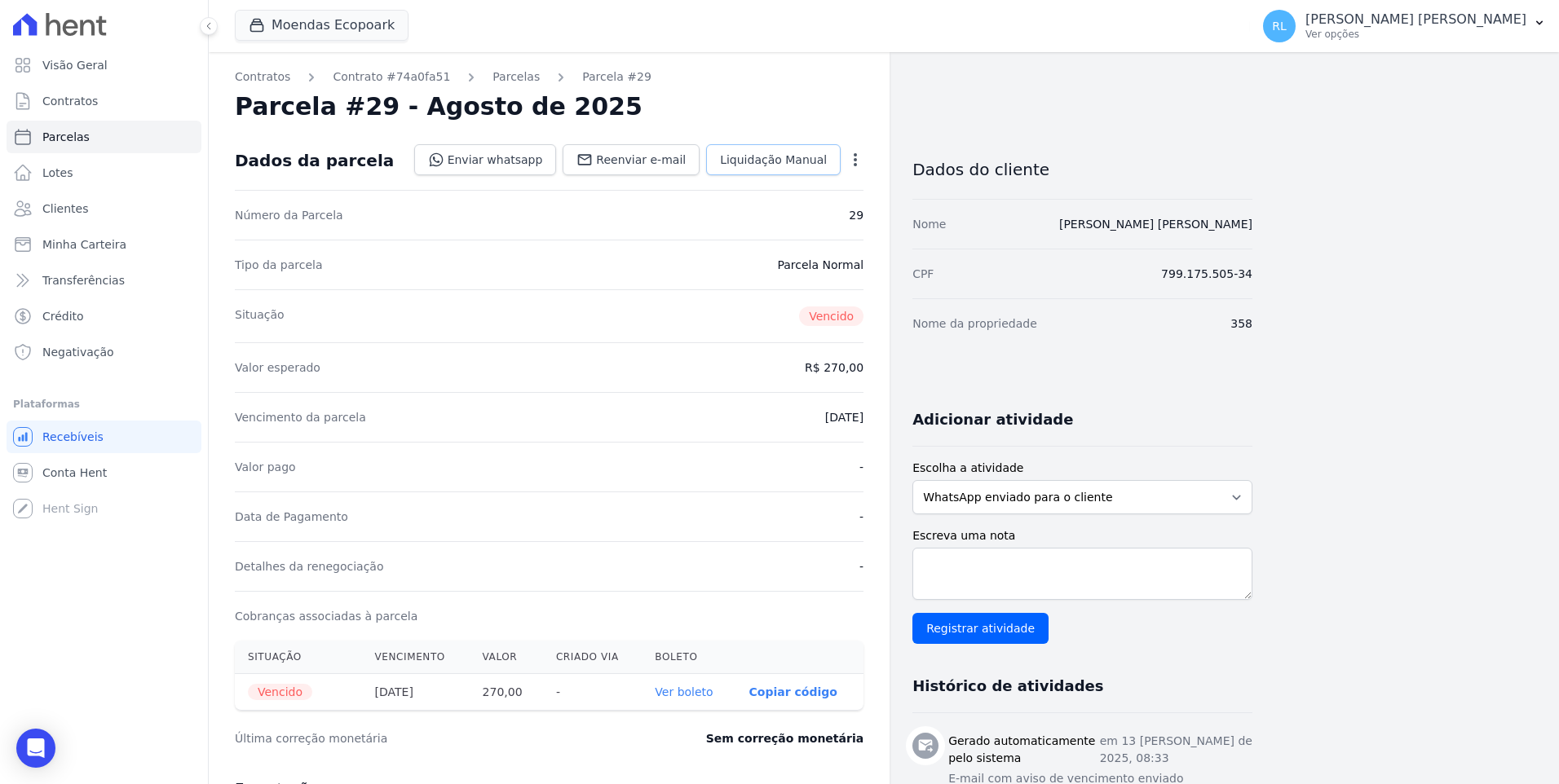
click at [757, 154] on span "Liquidação Manual" at bounding box center [773, 159] width 107 height 17
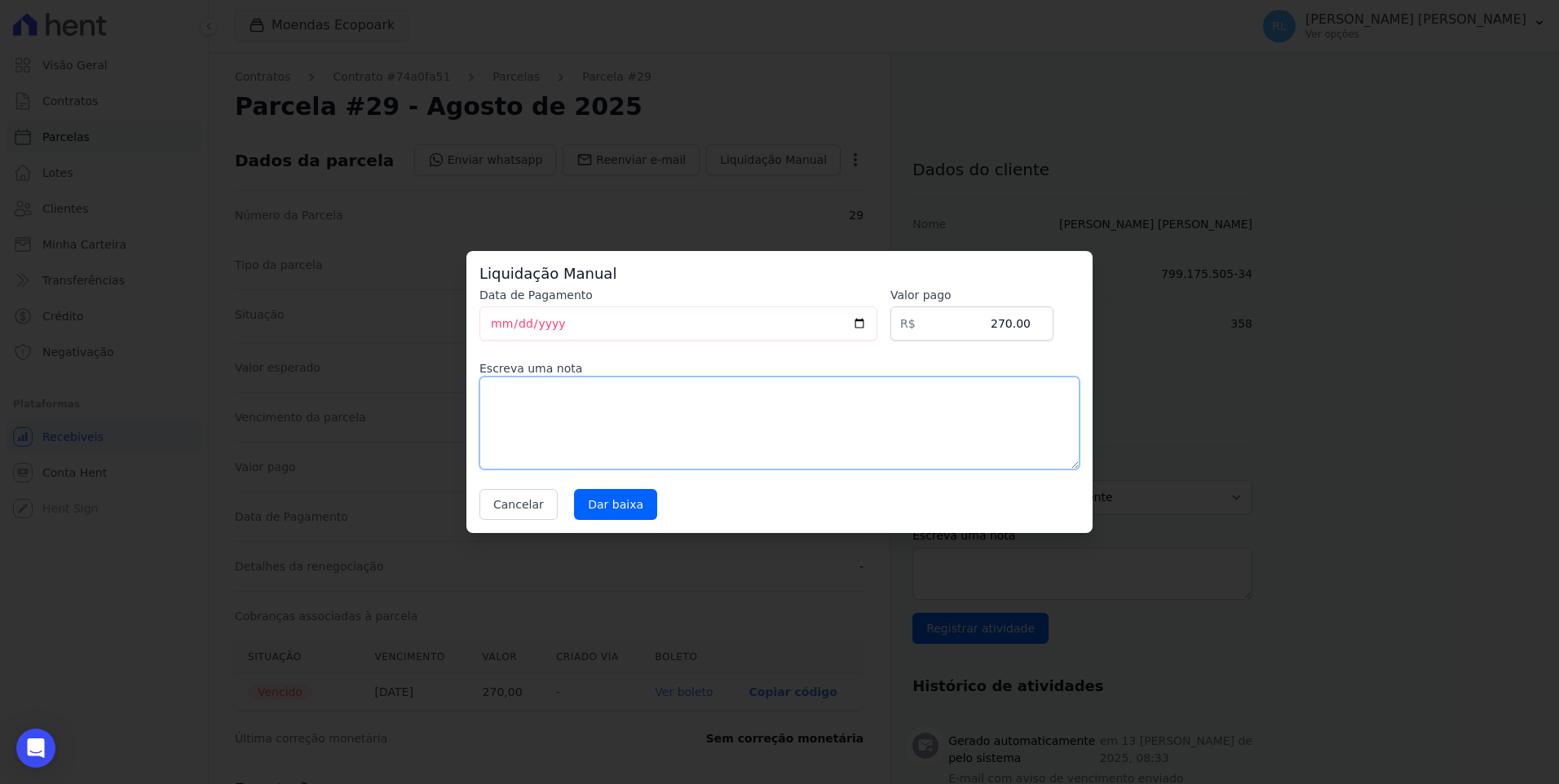
click at [599, 399] on textarea at bounding box center [779, 422] width 600 height 93
type textarea "pix"
click at [598, 510] on input "Dar baixa" at bounding box center [616, 505] width 83 height 31
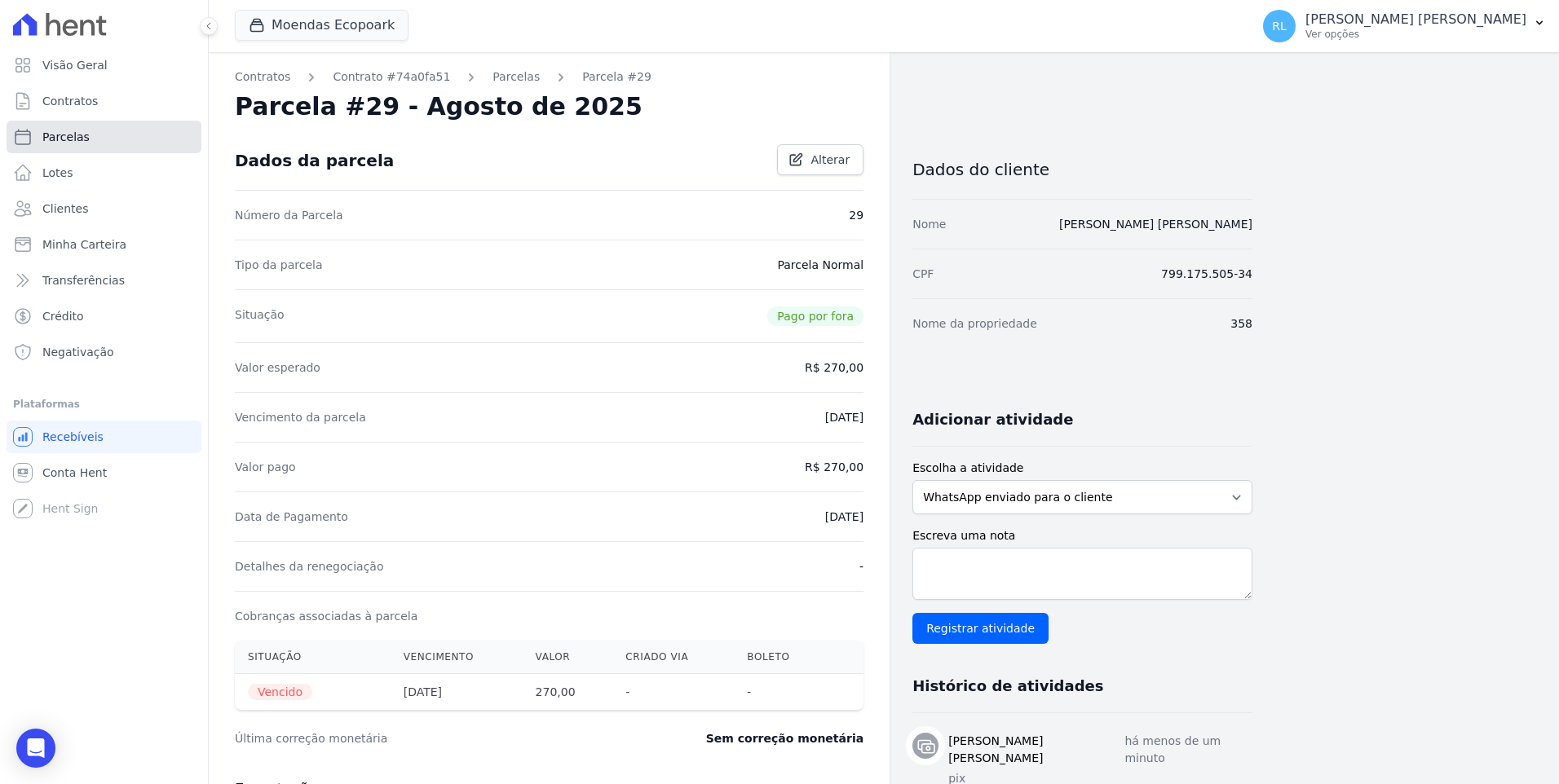
click at [120, 141] on link "Parcelas" at bounding box center [104, 137] width 195 height 33
select select
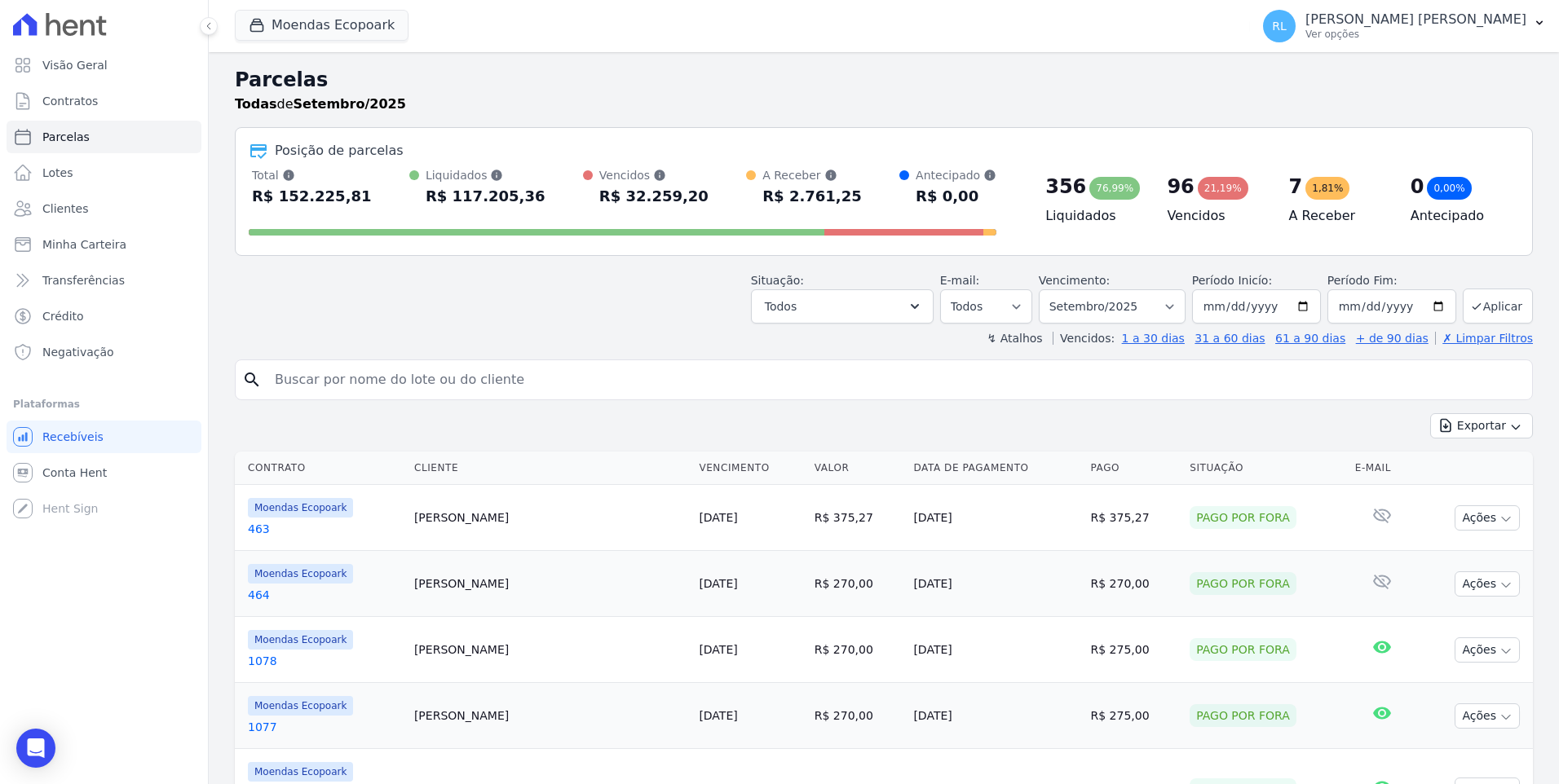
click at [503, 375] on input "search" at bounding box center [896, 380] width 1261 height 33
type input "359"
select select
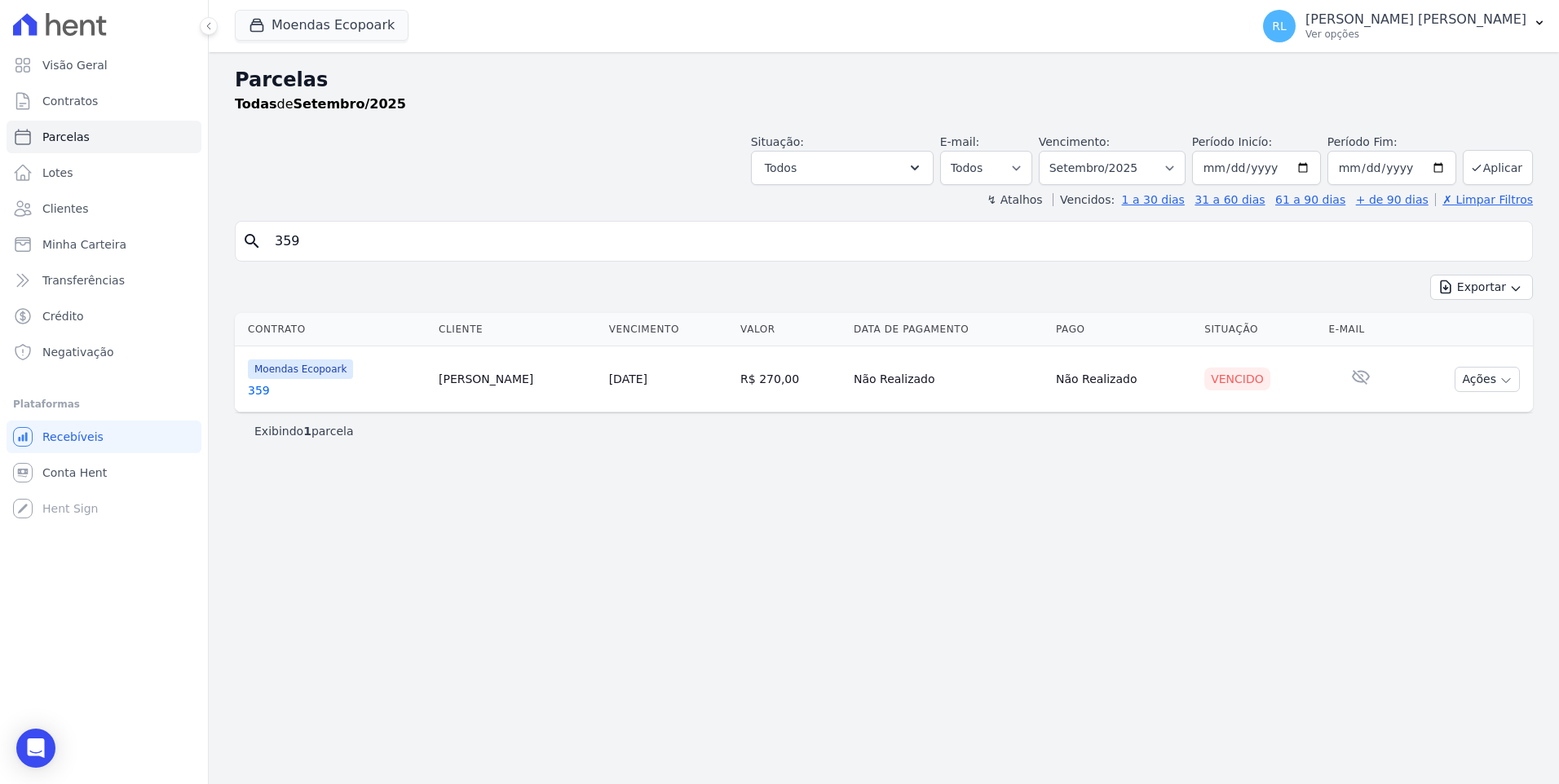
click at [263, 388] on link "359" at bounding box center [336, 390] width 177 height 17
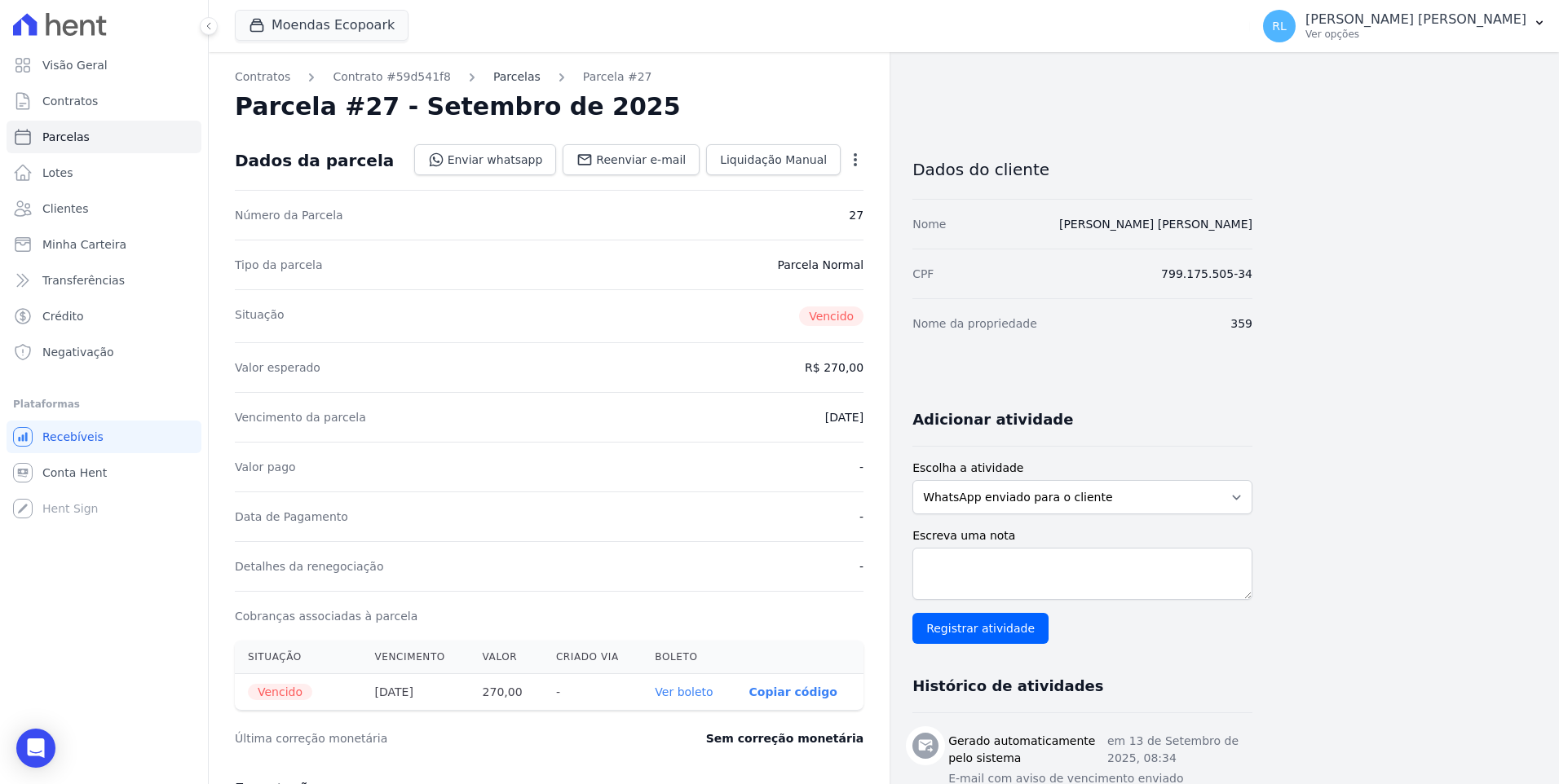
click at [506, 76] on link "Parcelas" at bounding box center [516, 77] width 47 height 17
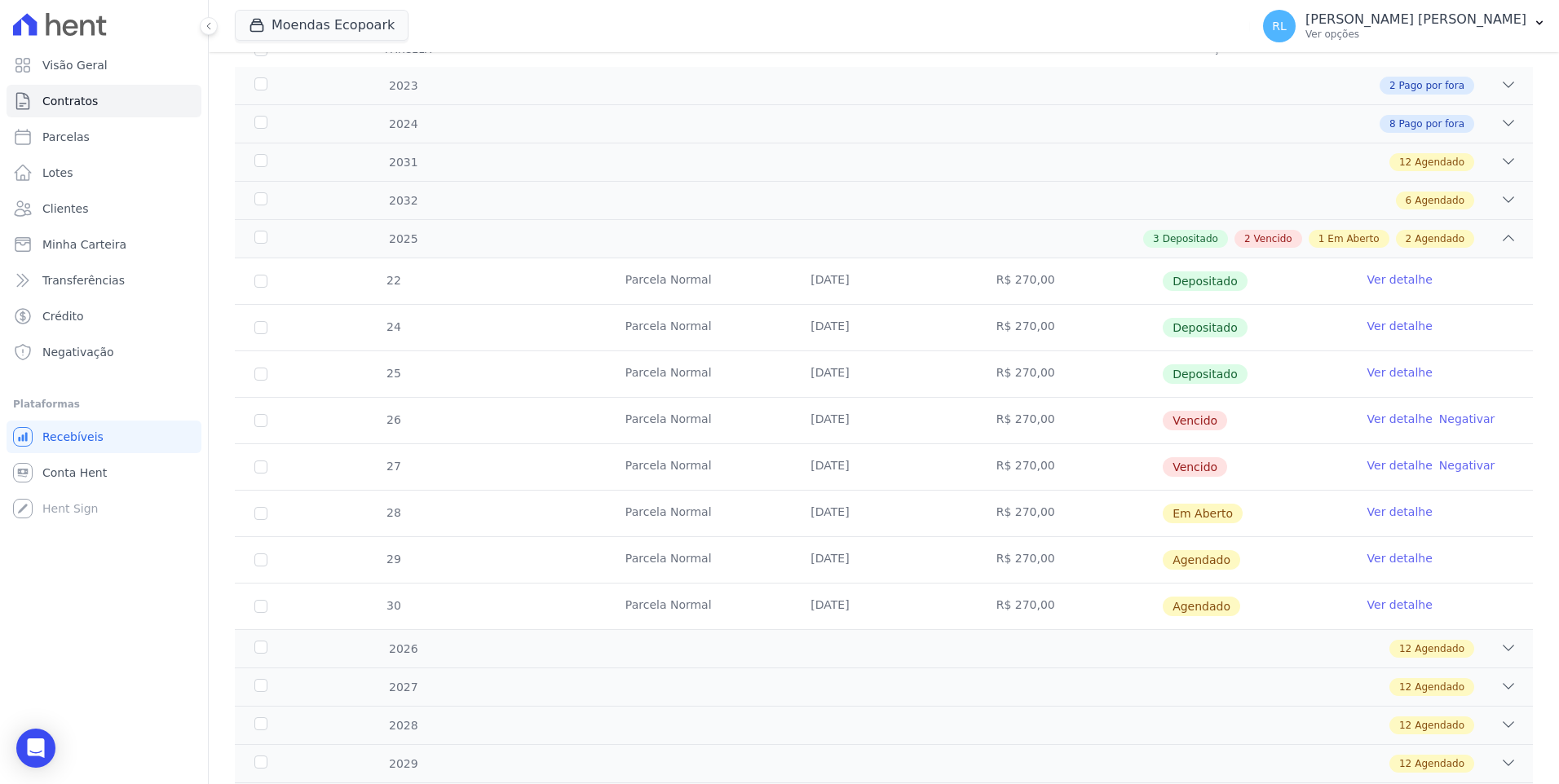
scroll to position [244, 0]
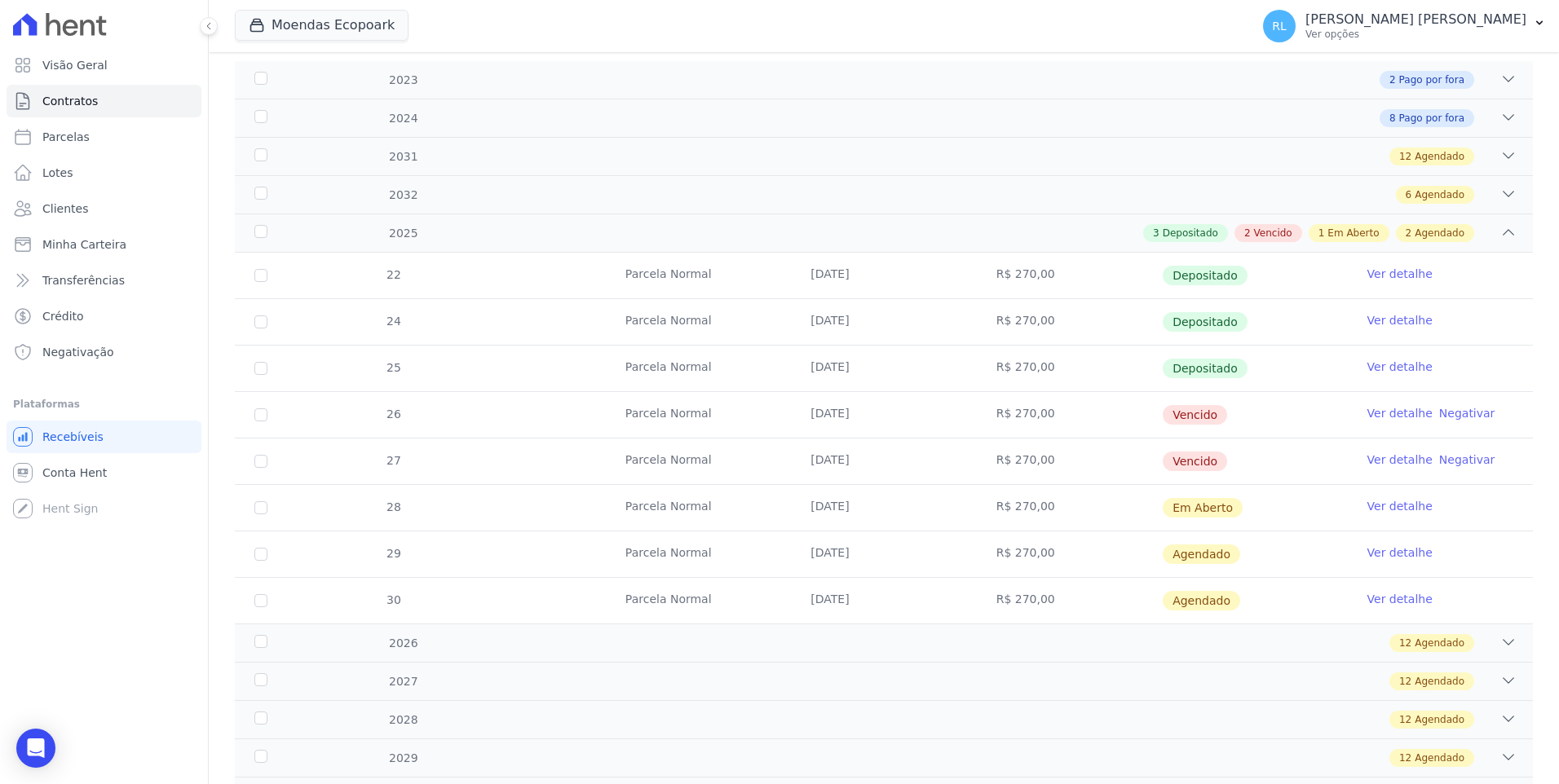
click at [1372, 408] on link "Ver detalhe" at bounding box center [1400, 413] width 65 height 17
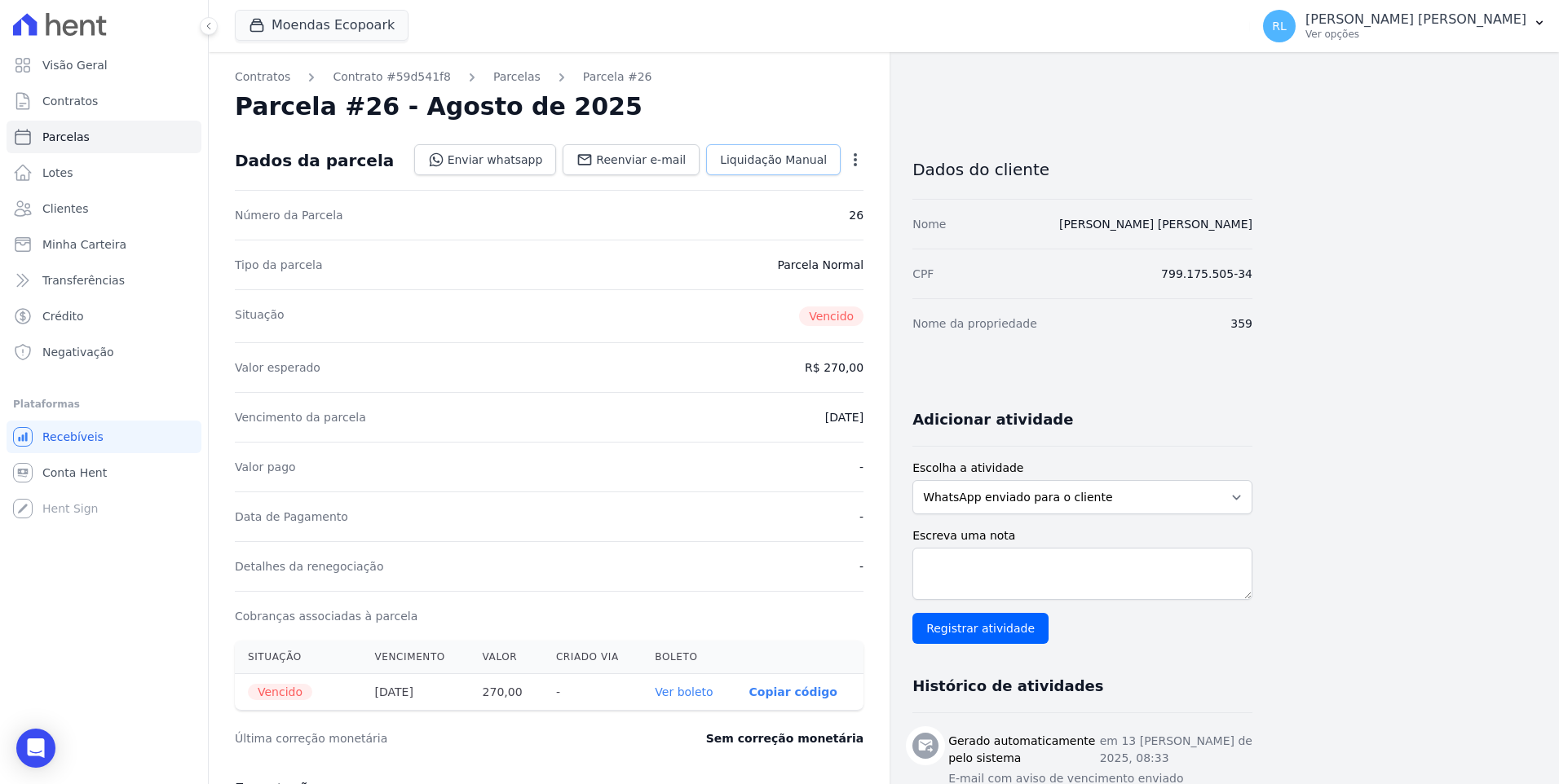
click at [788, 167] on span "Liquidação Manual" at bounding box center [773, 159] width 107 height 17
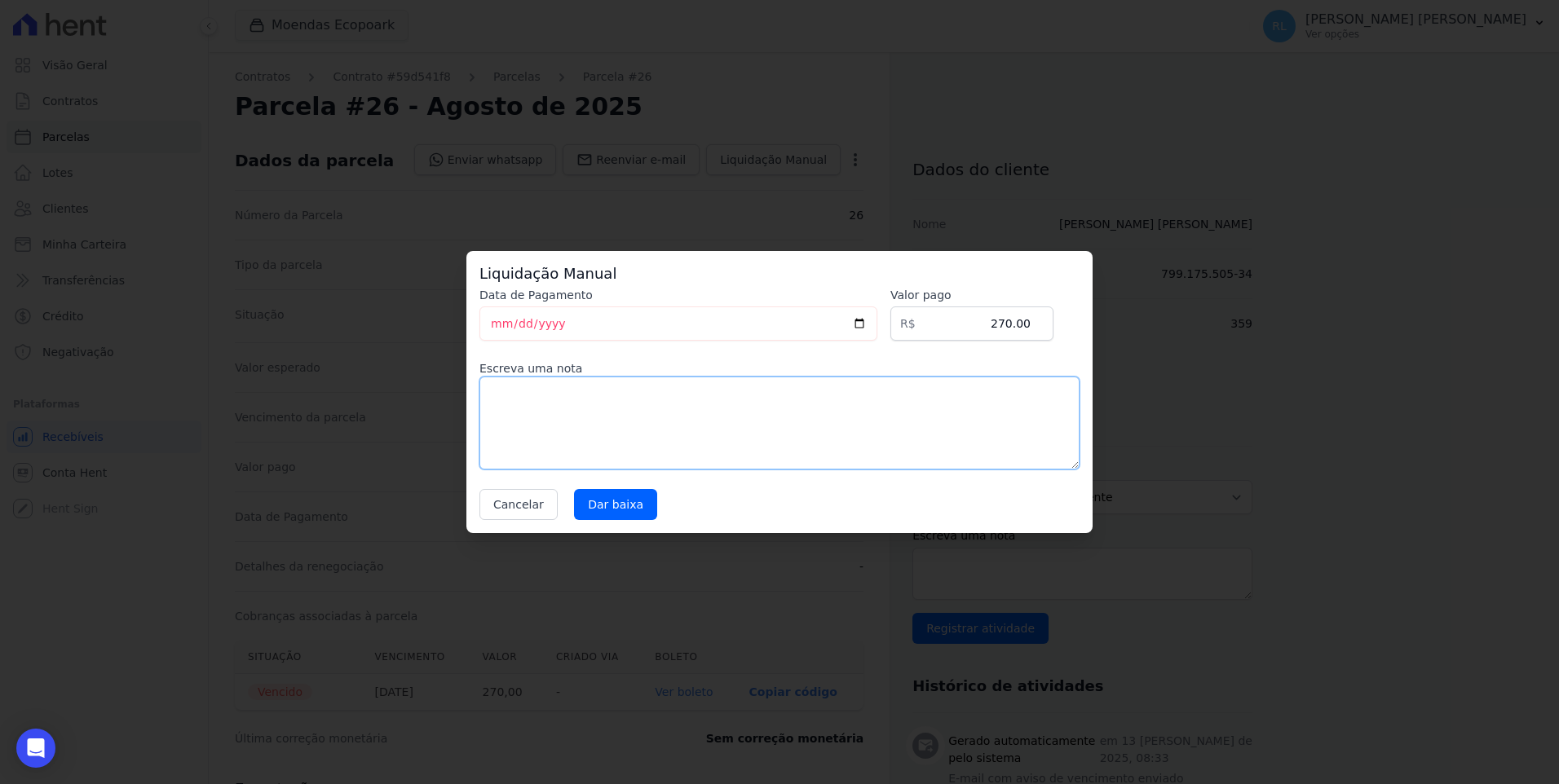
click at [559, 413] on textarea at bounding box center [779, 422] width 600 height 93
type textarea "pix"
click at [596, 517] on input "Dar baixa" at bounding box center [616, 505] width 83 height 31
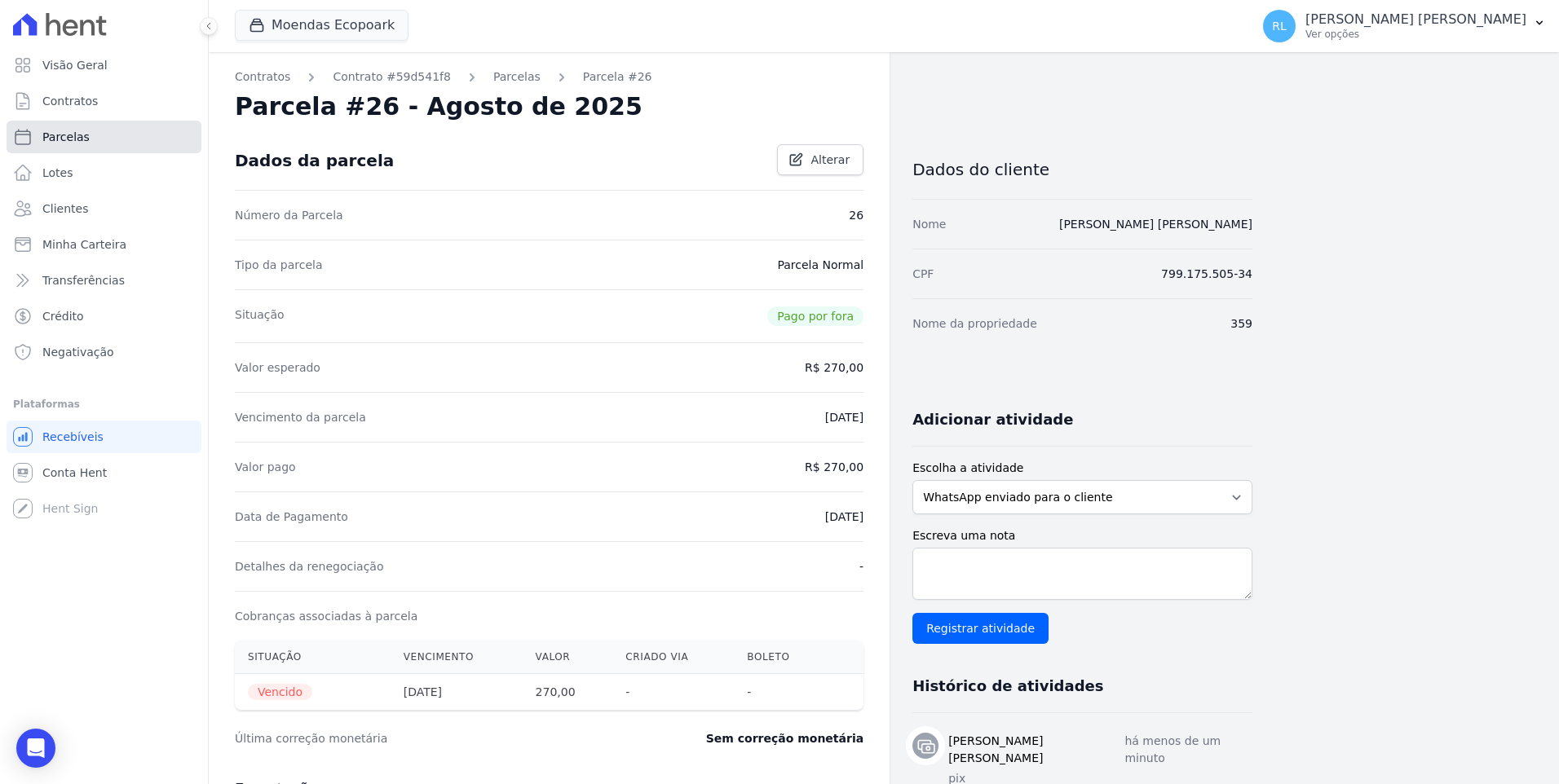
click at [110, 136] on link "Parcelas" at bounding box center [104, 137] width 195 height 33
select select
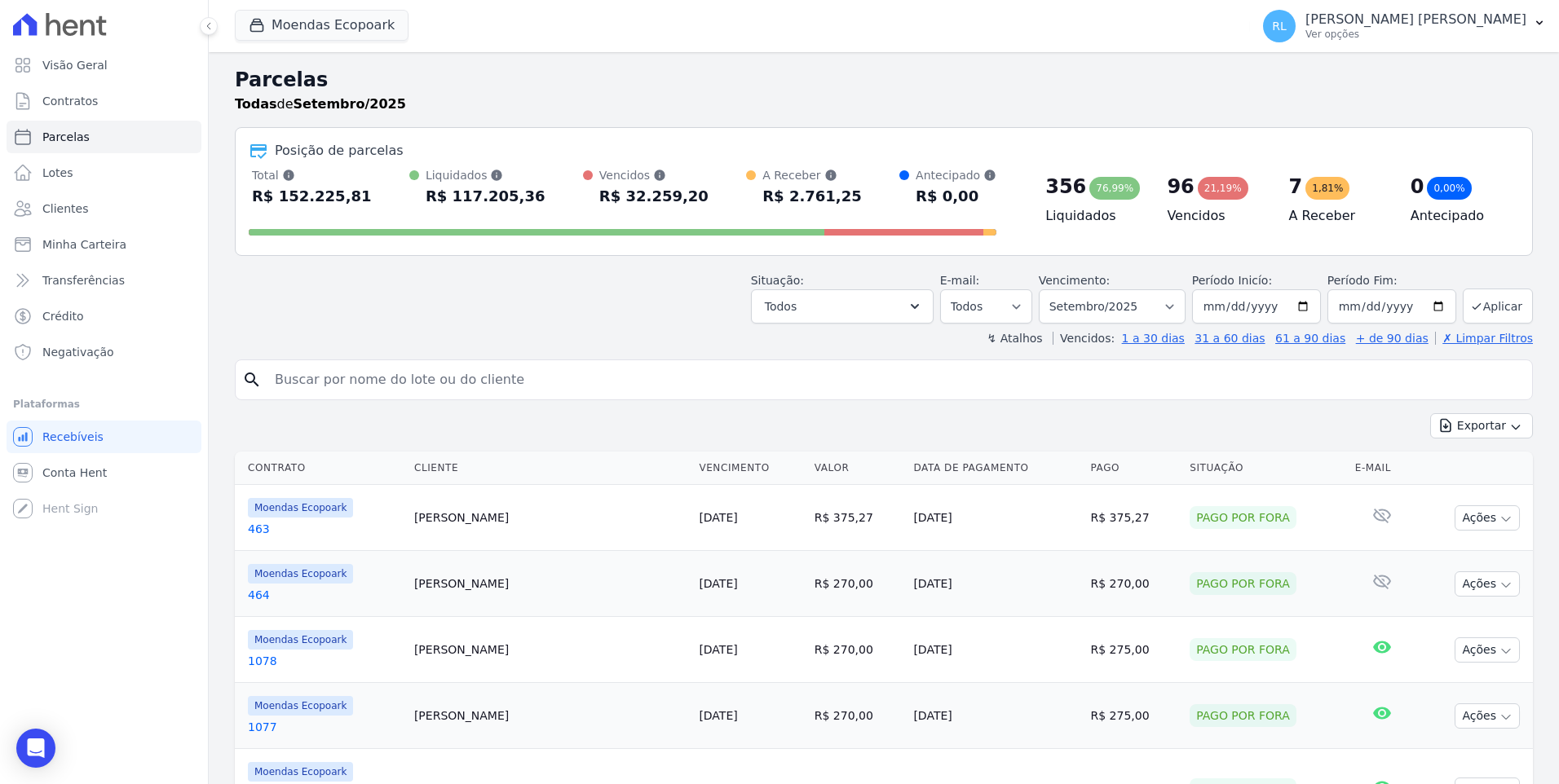
click at [402, 384] on input "search" at bounding box center [896, 380] width 1261 height 33
type input "315"
select select
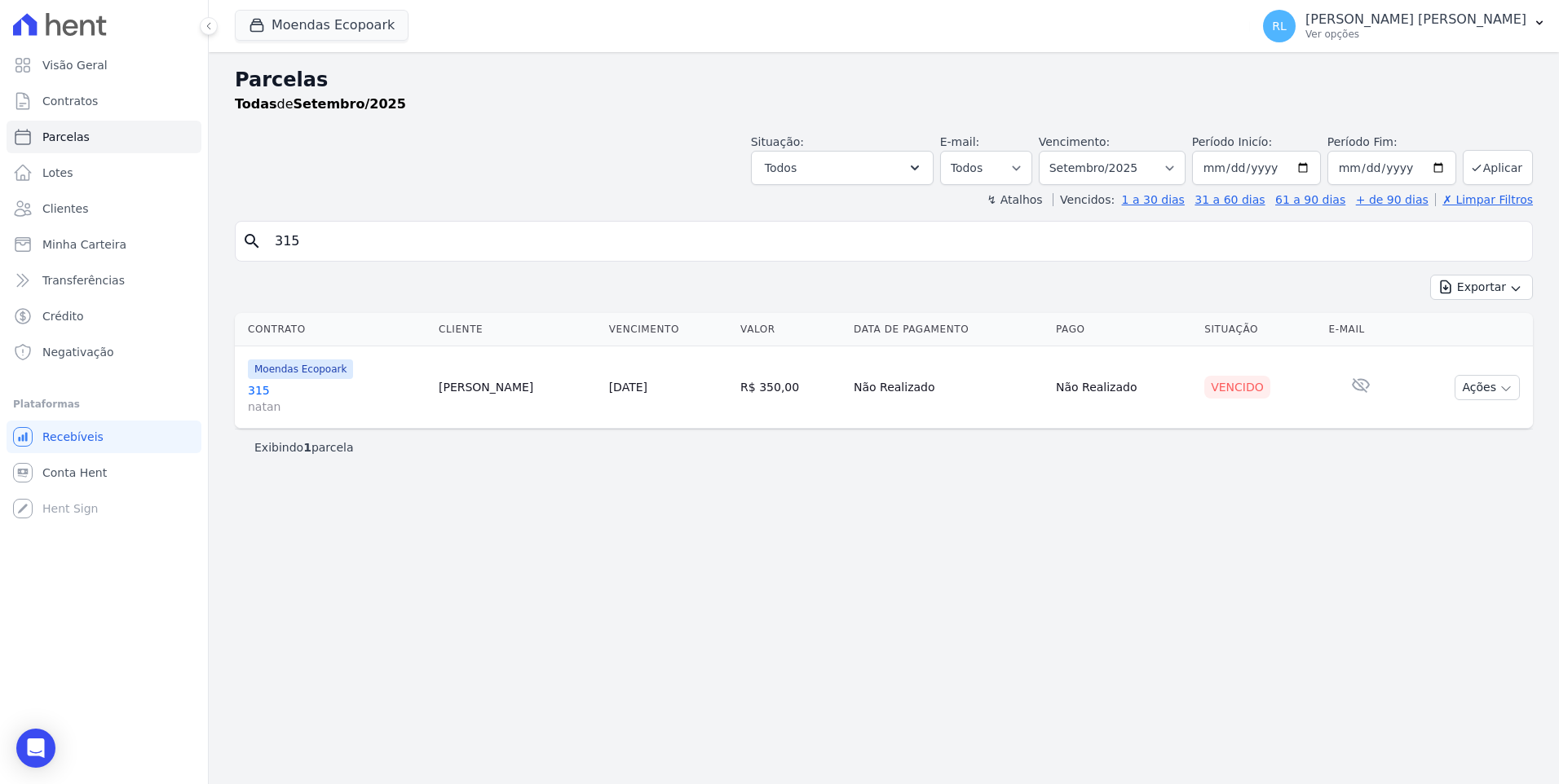
click at [263, 387] on link "315 [PERSON_NAME]" at bounding box center [336, 399] width 177 height 33
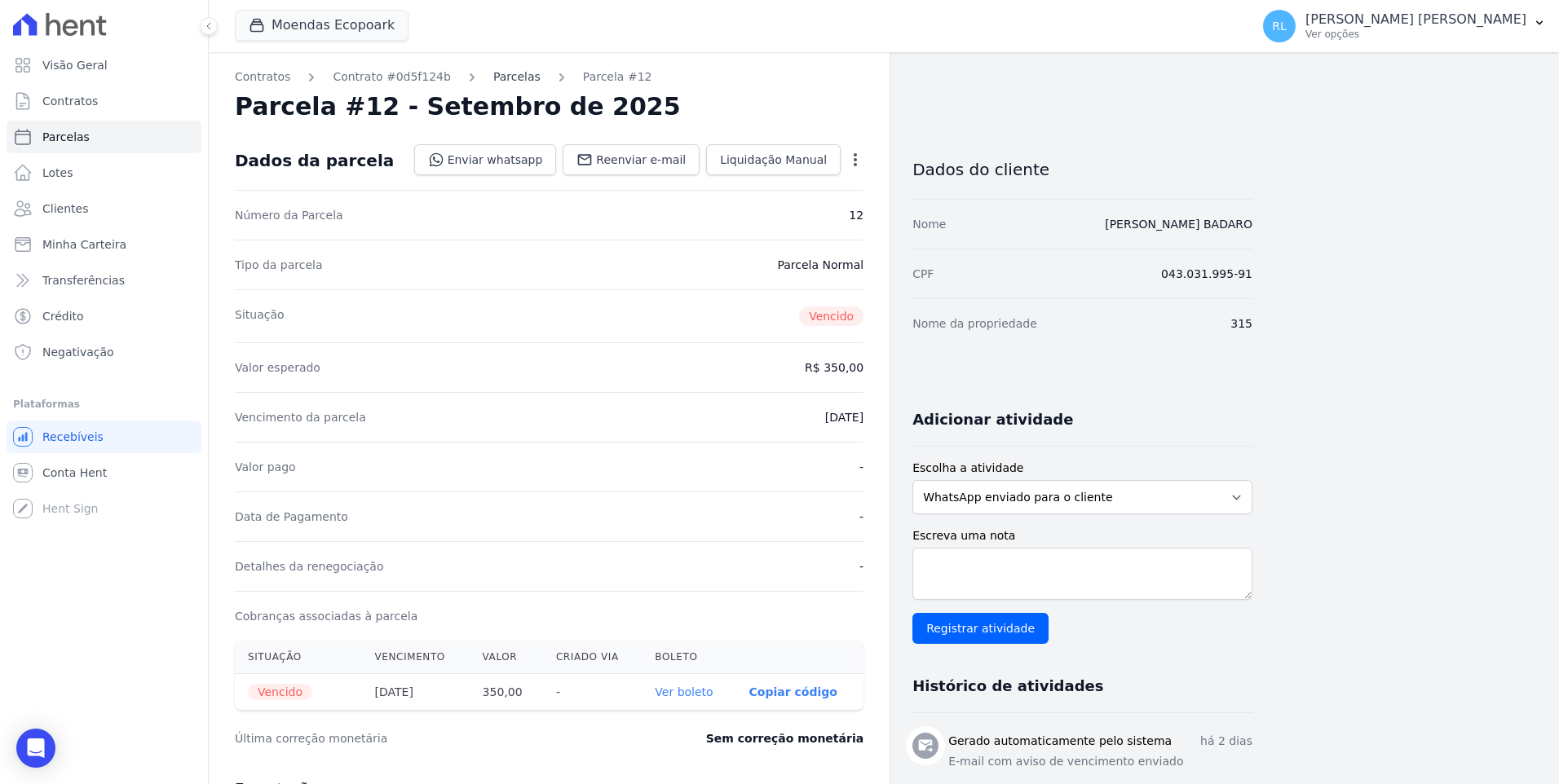
click at [493, 71] on link "Parcelas" at bounding box center [516, 77] width 47 height 17
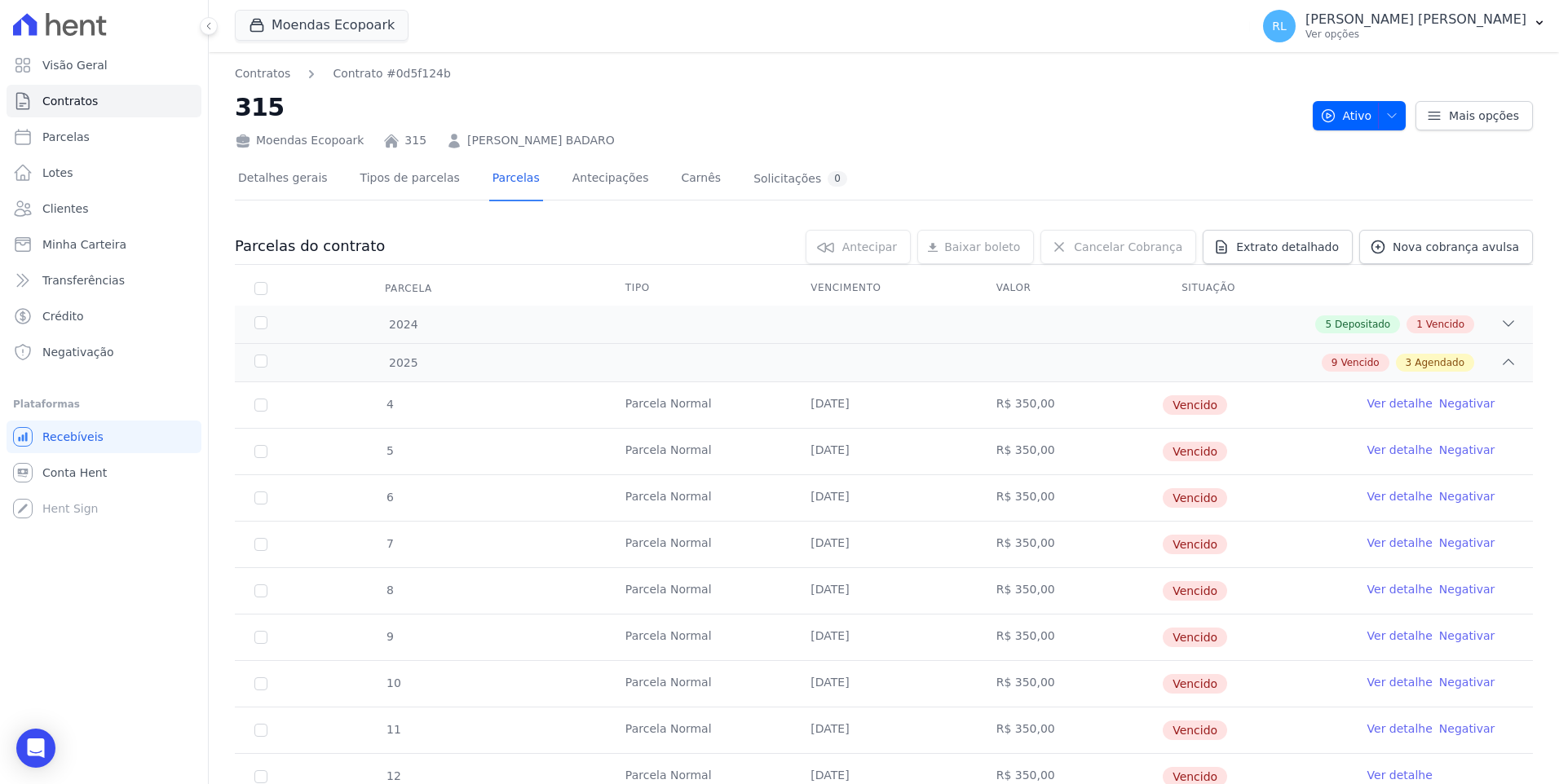
scroll to position [82, 0]
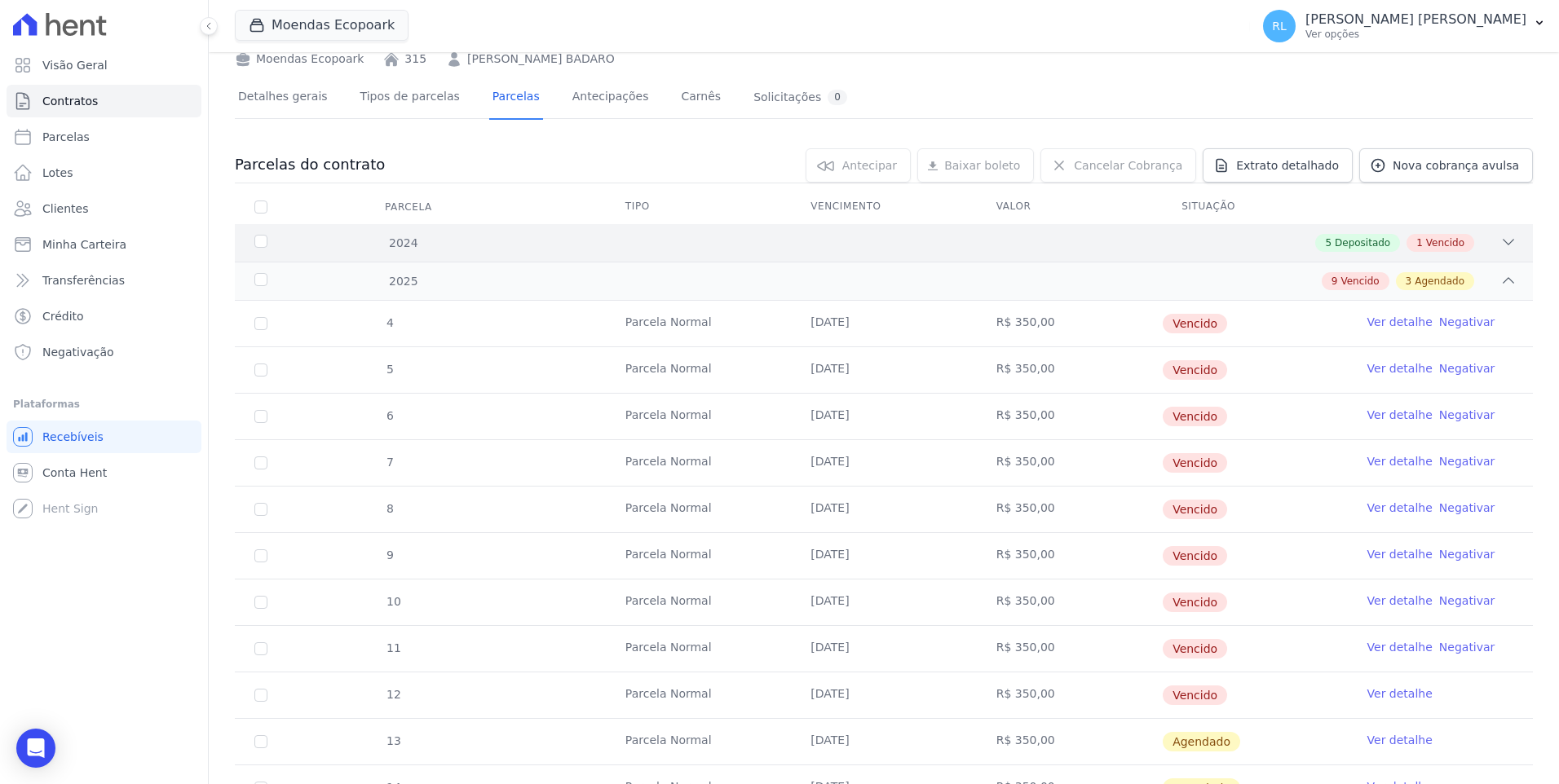
click at [1502, 238] on icon at bounding box center [1509, 242] width 17 height 17
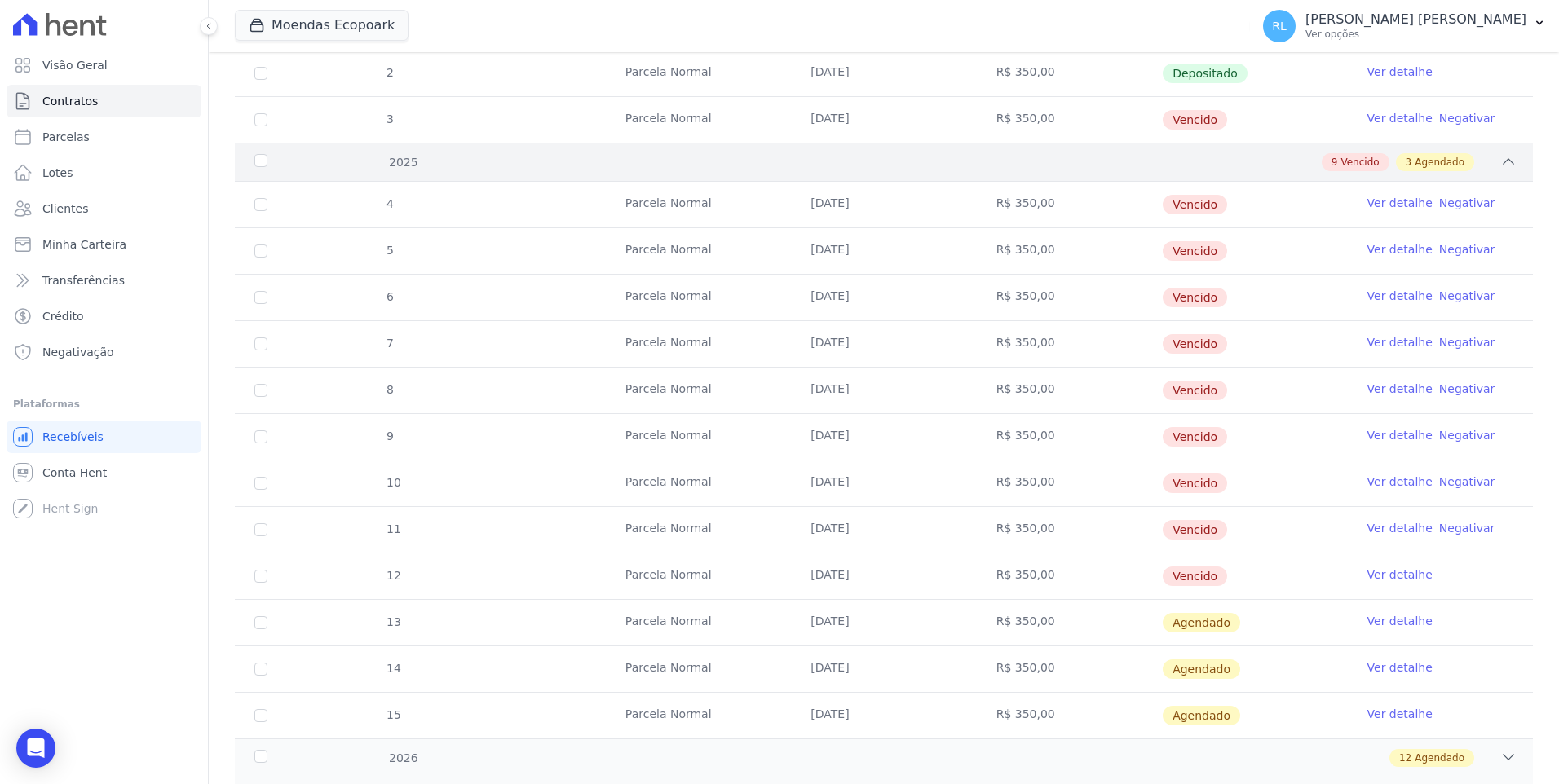
scroll to position [489, 0]
